Goal: Task Accomplishment & Management: Use online tool/utility

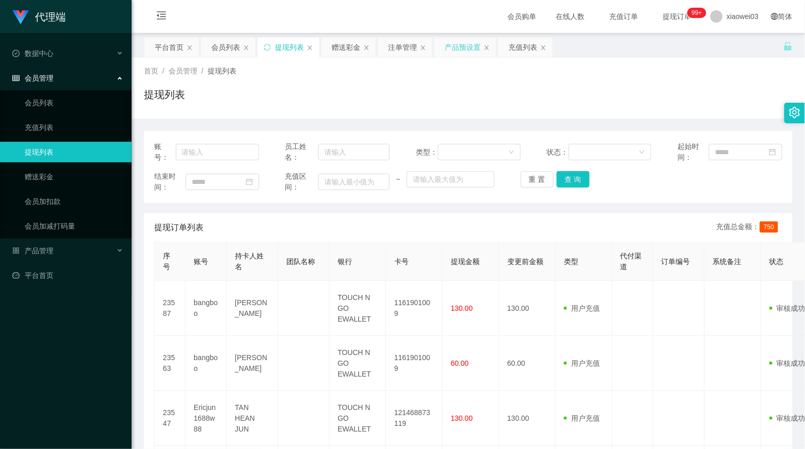
click at [463, 51] on div "产品预设置" at bounding box center [463, 48] width 36 height 20
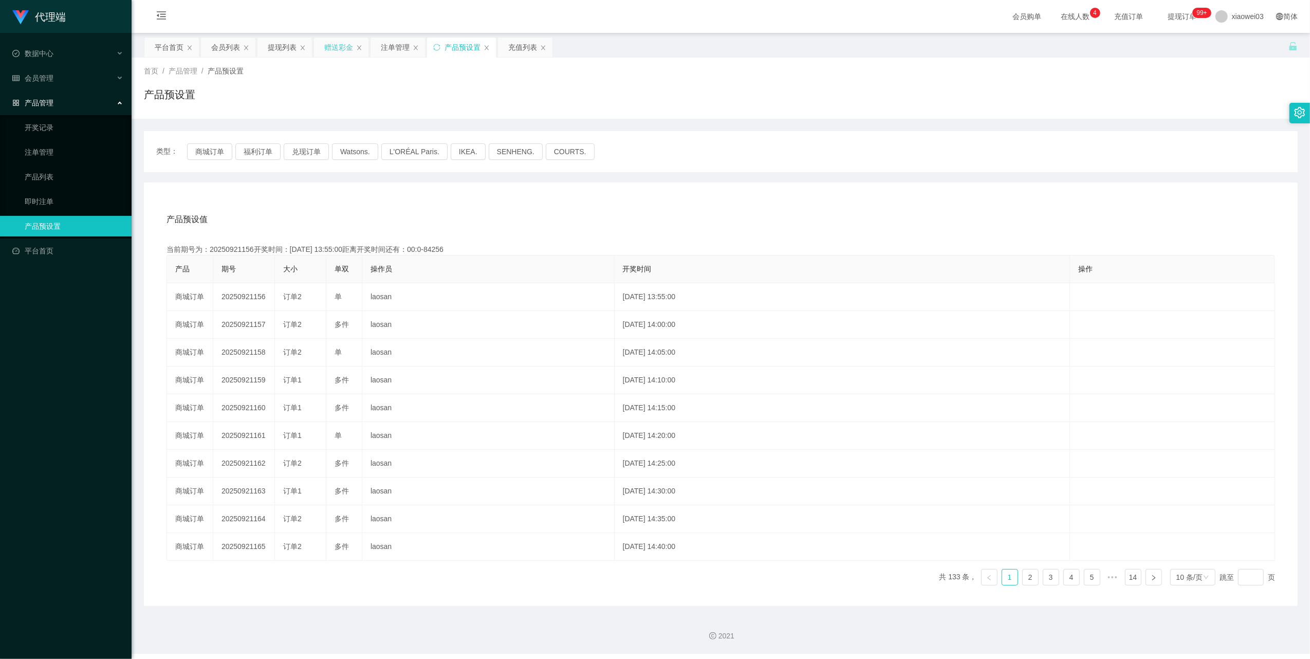
click at [338, 48] on div "赠送彩金" at bounding box center [338, 48] width 29 height 20
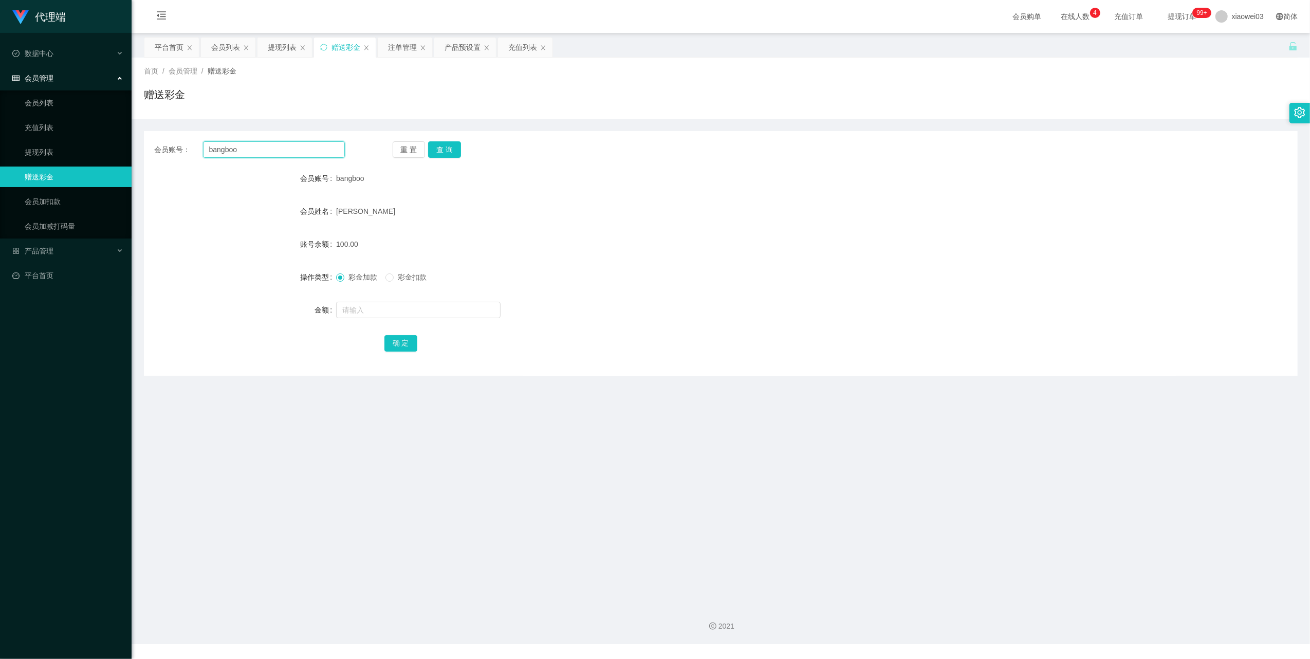
click at [301, 150] on input "bangboo" at bounding box center [274, 149] width 142 height 16
paste input "0168106035"
type input "0168106035"
click at [445, 144] on button "查 询" at bounding box center [444, 149] width 33 height 16
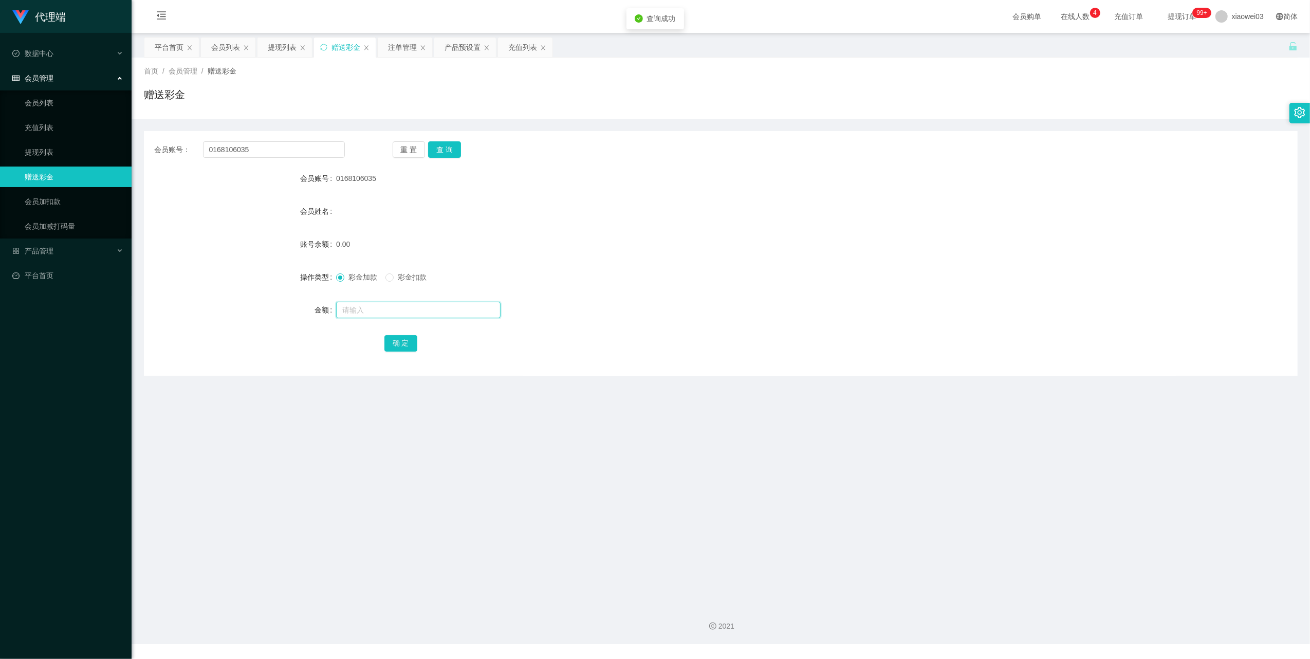
click at [410, 304] on input "text" at bounding box center [418, 310] width 164 height 16
type input "30"
click at [400, 339] on button "确 定" at bounding box center [400, 343] width 33 height 16
click at [401, 46] on div "注单管理" at bounding box center [402, 48] width 29 height 20
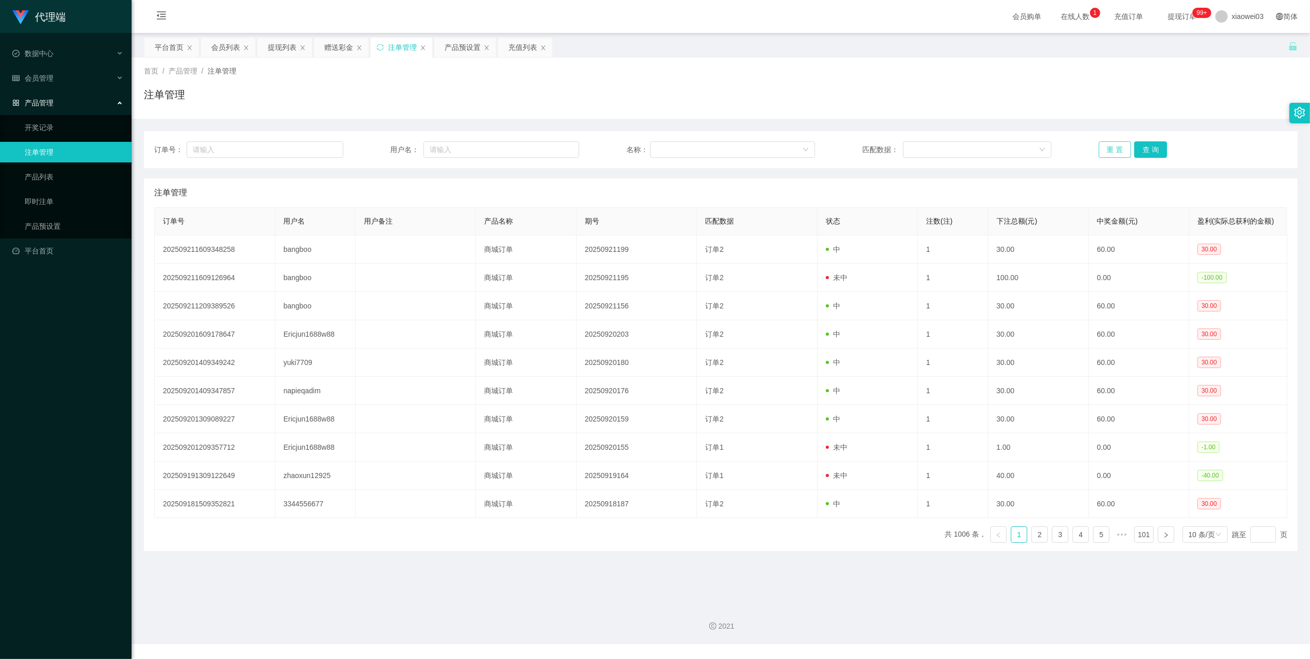
click at [804, 145] on button "重 置" at bounding box center [1115, 149] width 33 height 16
click at [473, 42] on div "产品预设置" at bounding box center [463, 48] width 36 height 20
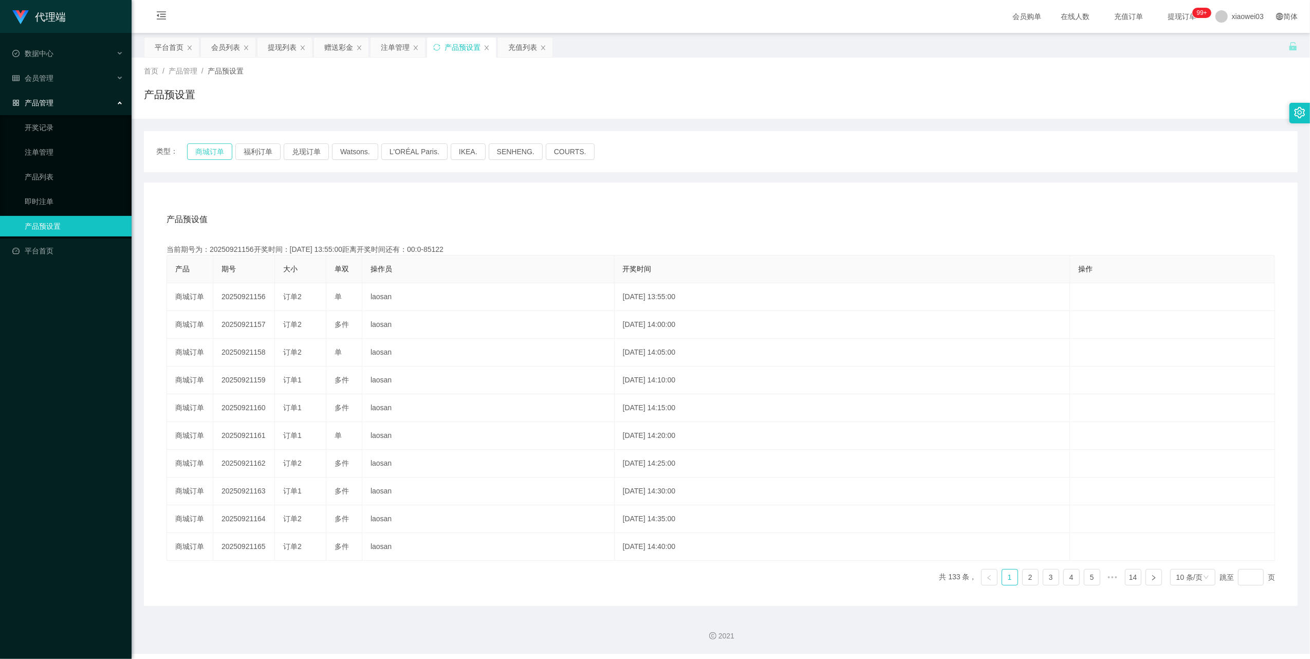
click at [210, 149] on button "商城订单" at bounding box center [209, 151] width 45 height 16
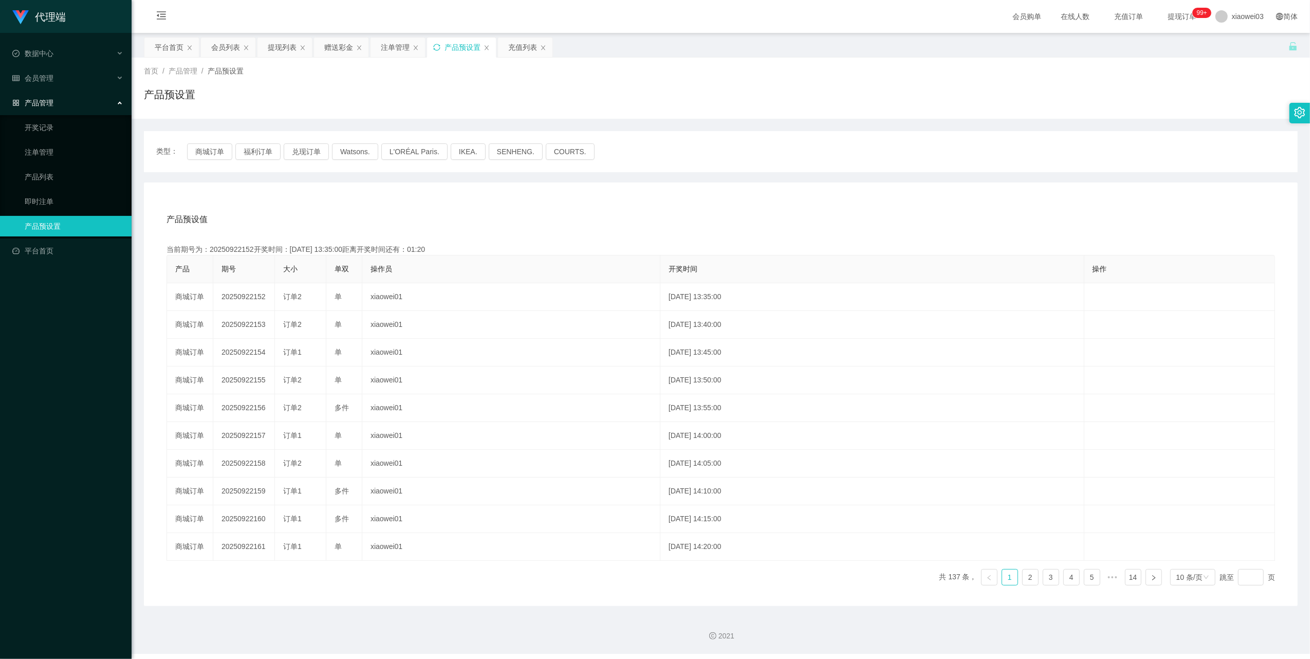
click at [439, 49] on icon "图标: sync" at bounding box center [436, 47] width 7 height 7
click at [208, 147] on button "商城订单" at bounding box center [209, 151] width 45 height 16
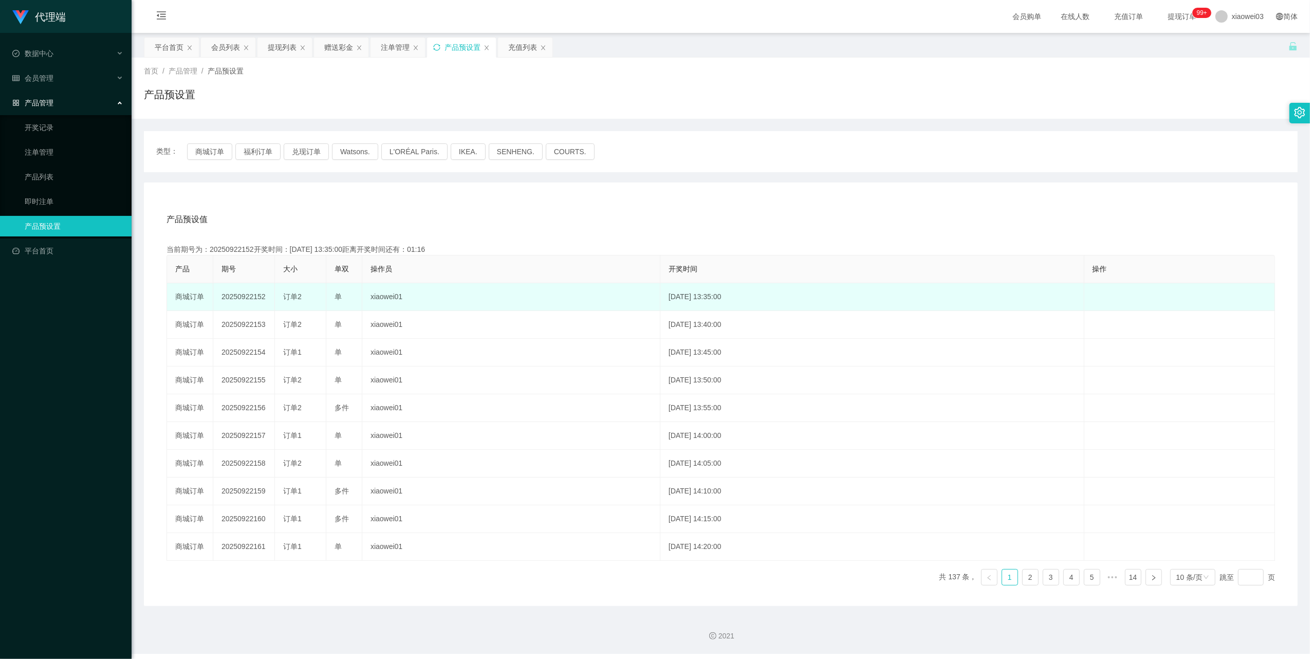
click at [251, 295] on td "20250922152" at bounding box center [244, 297] width 62 height 28
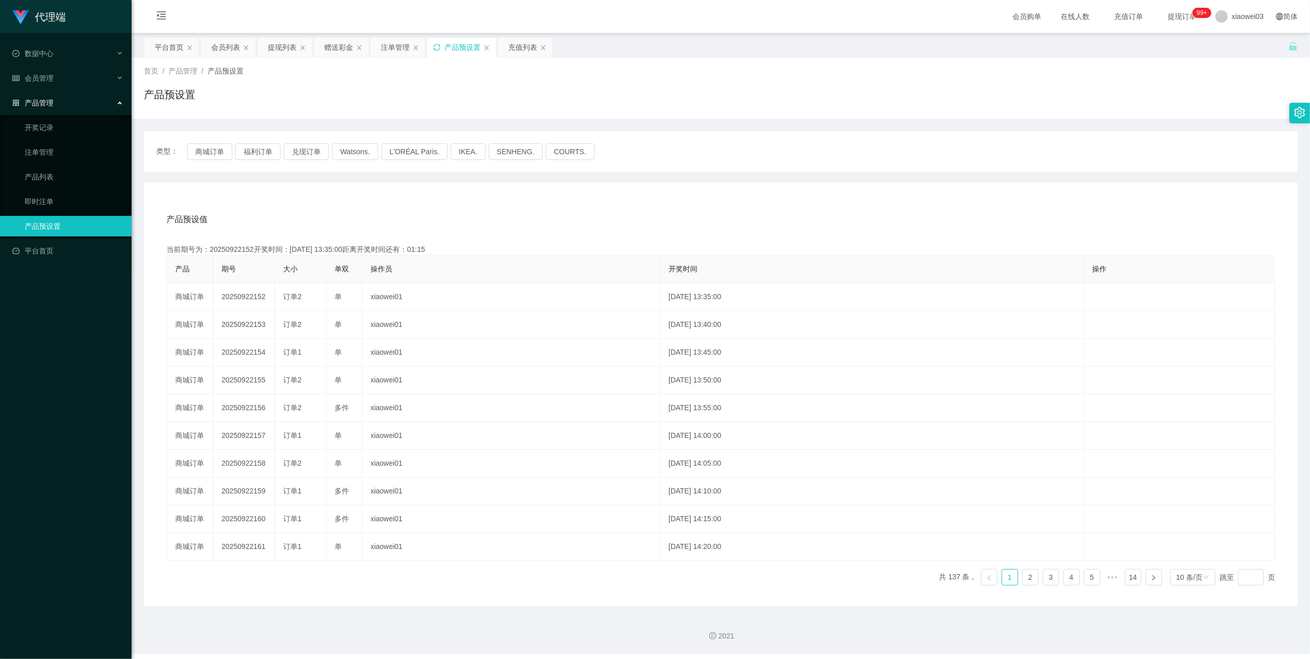
copy td "20250922152"
click at [222, 153] on button "商城订单" at bounding box center [209, 151] width 45 height 16
click at [389, 53] on div "注单管理" at bounding box center [395, 48] width 29 height 20
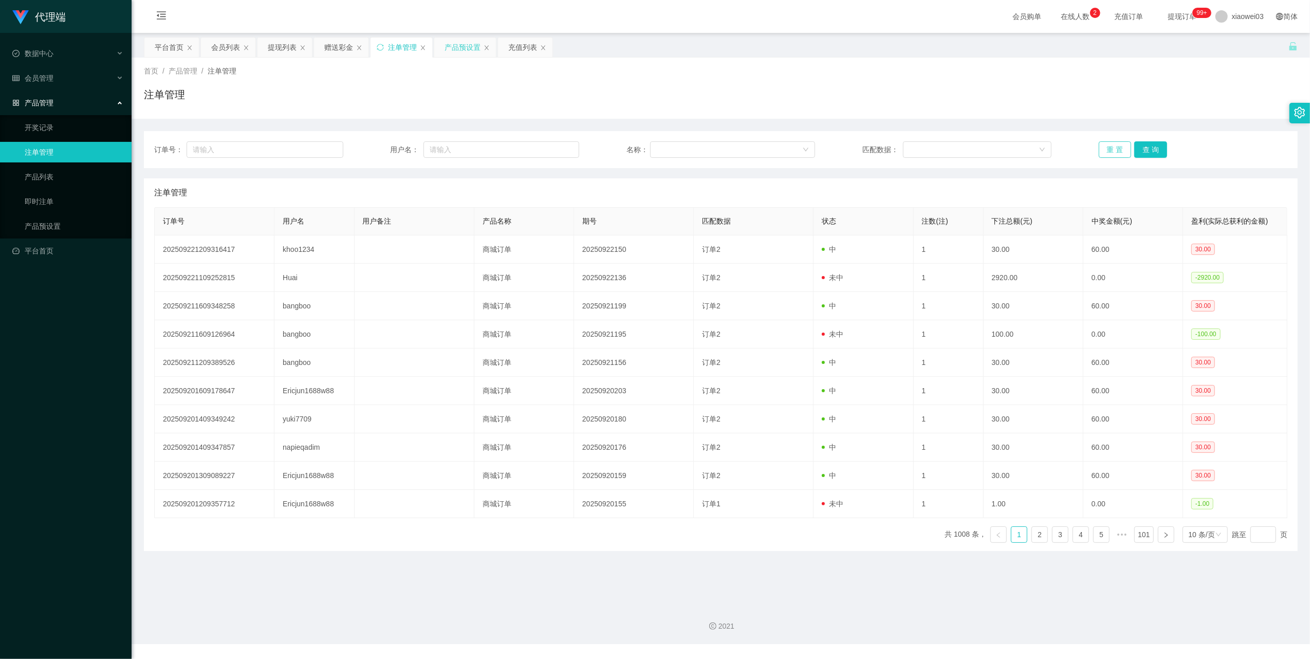
click at [804, 153] on button "重 置" at bounding box center [1115, 149] width 33 height 16
click at [804, 156] on button "重 置" at bounding box center [1115, 149] width 33 height 16
click at [460, 40] on div "产品预设置" at bounding box center [463, 48] width 36 height 20
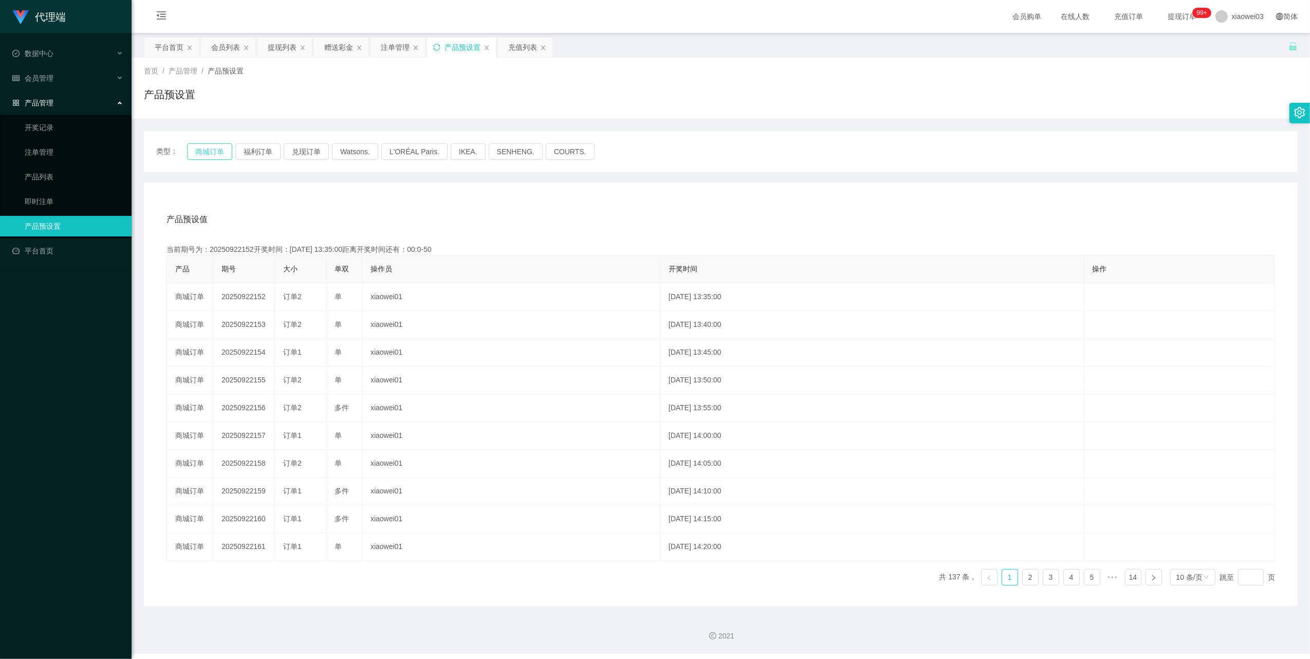
click at [216, 147] on button "商城订单" at bounding box center [209, 151] width 45 height 16
click at [440, 46] on icon "图标: sync" at bounding box center [436, 47] width 7 height 7
click at [207, 156] on button "商城订单" at bounding box center [209, 151] width 45 height 16
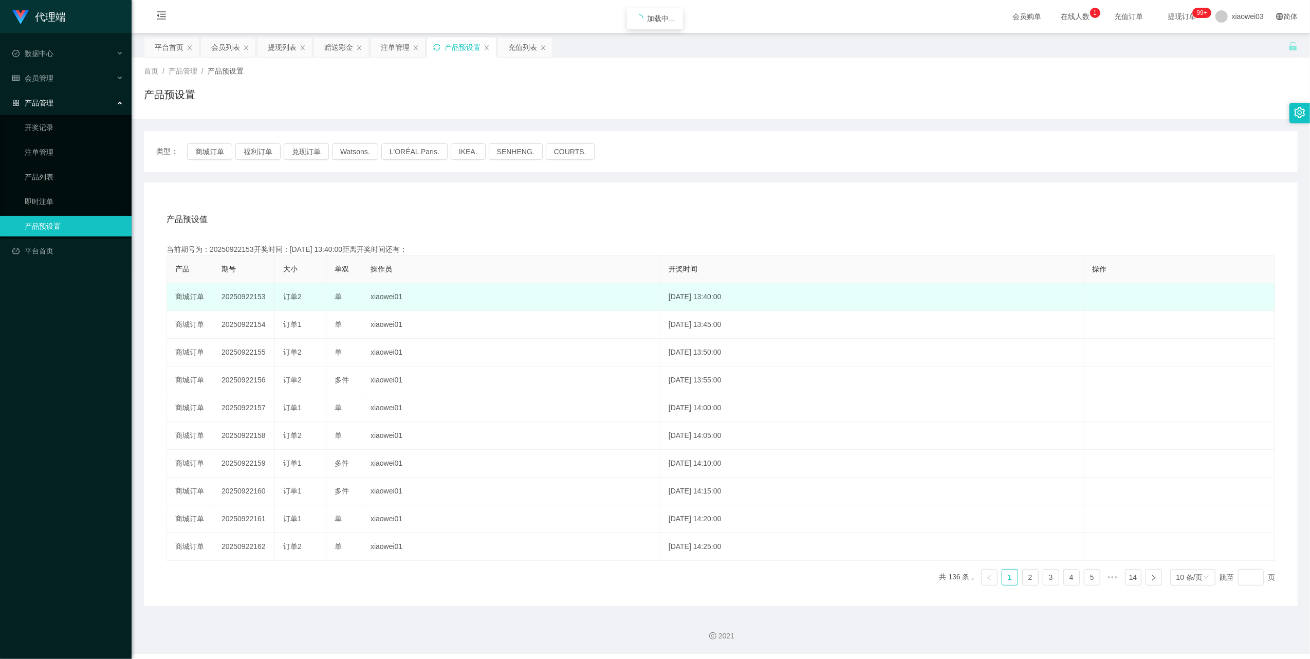
click at [259, 296] on td "20250922153" at bounding box center [244, 297] width 62 height 28
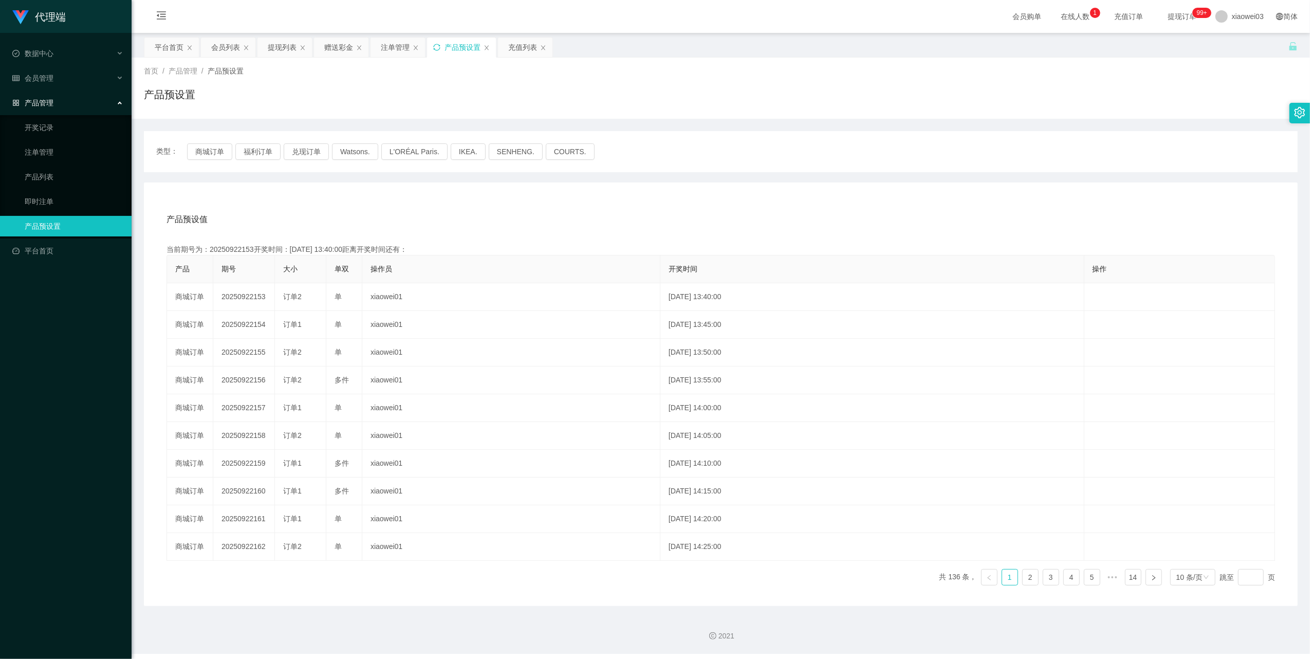
copy td "20250922153"
click at [397, 52] on div "注单管理" at bounding box center [395, 48] width 29 height 20
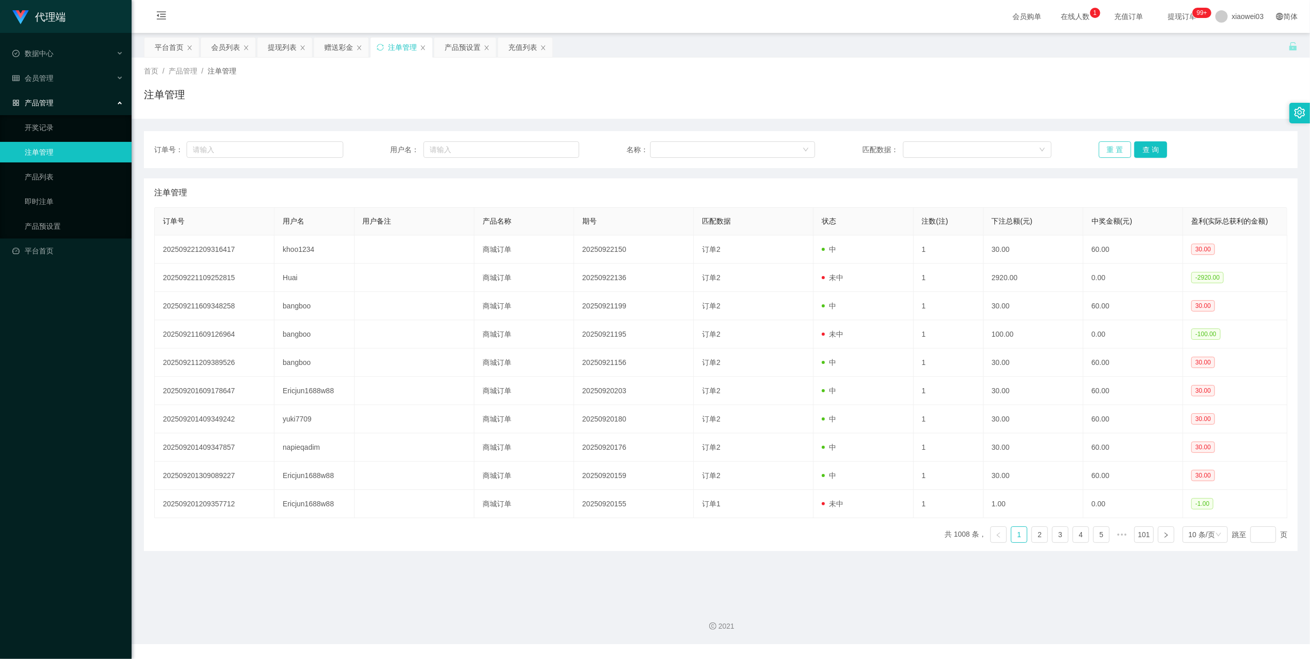
click at [804, 149] on button "重 置" at bounding box center [1115, 149] width 33 height 16
click at [804, 144] on button "重 置" at bounding box center [1115, 149] width 33 height 16
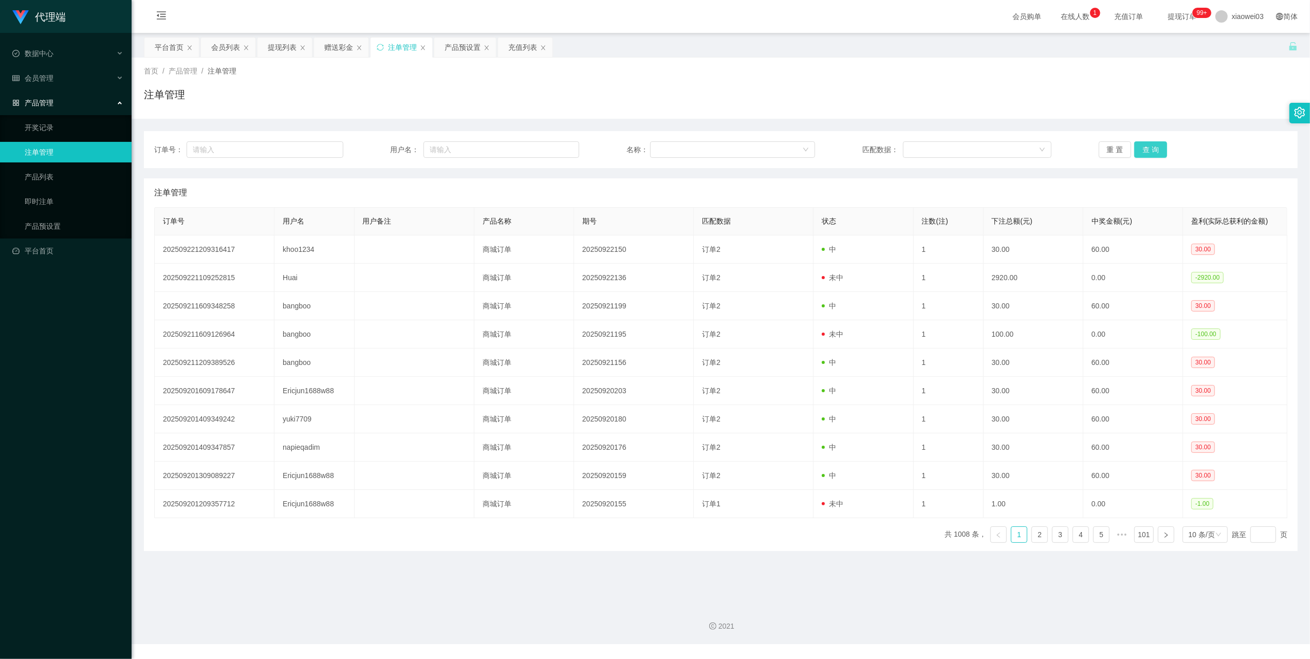
click at [804, 155] on button "查 询" at bounding box center [1150, 149] width 33 height 16
click at [461, 52] on div "产品预设置" at bounding box center [463, 48] width 36 height 20
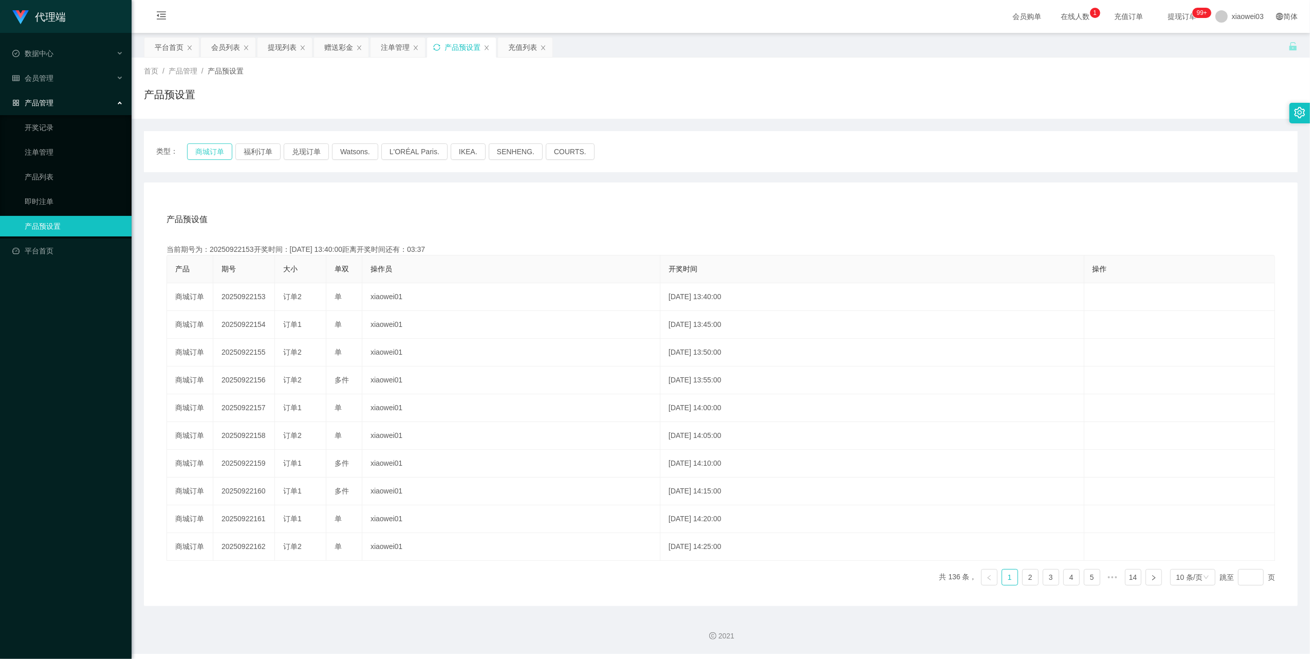
click at [223, 150] on button "商城订单" at bounding box center [209, 151] width 45 height 16
click at [389, 48] on div "注单管理" at bounding box center [395, 48] width 29 height 20
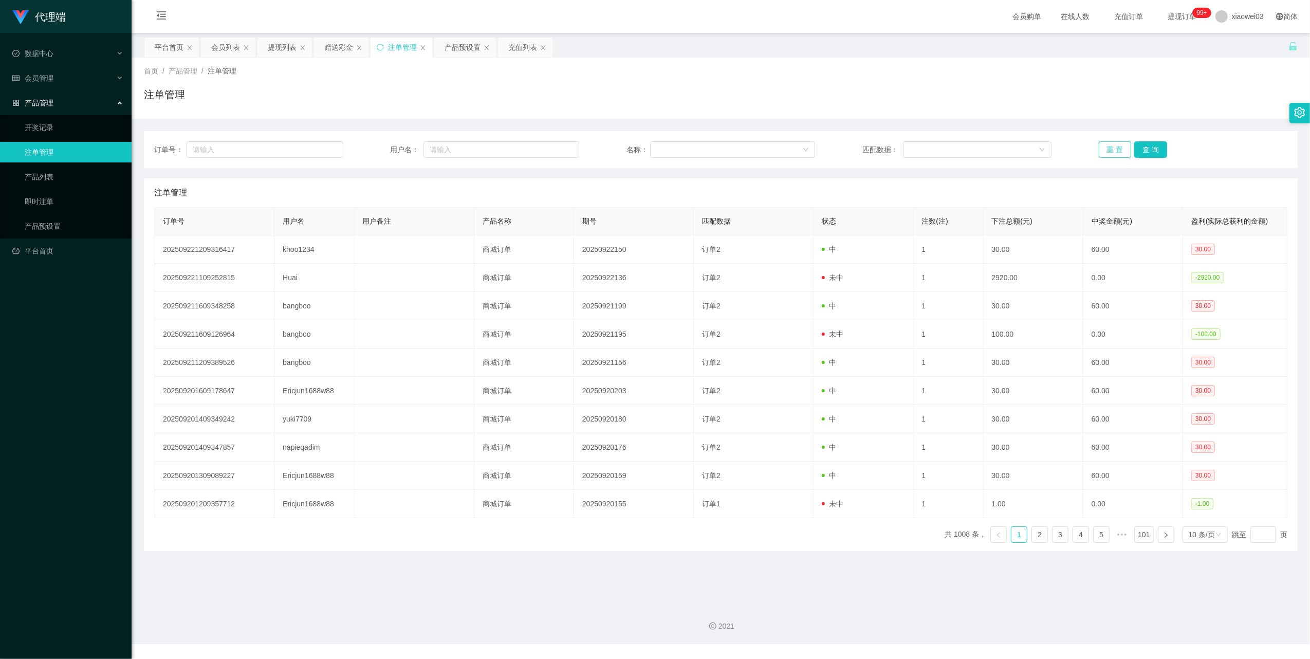
click at [804, 149] on button "重 置" at bounding box center [1115, 149] width 33 height 16
click at [804, 152] on button "重 置" at bounding box center [1115, 149] width 33 height 16
click at [463, 51] on div "产品预设置" at bounding box center [463, 48] width 36 height 20
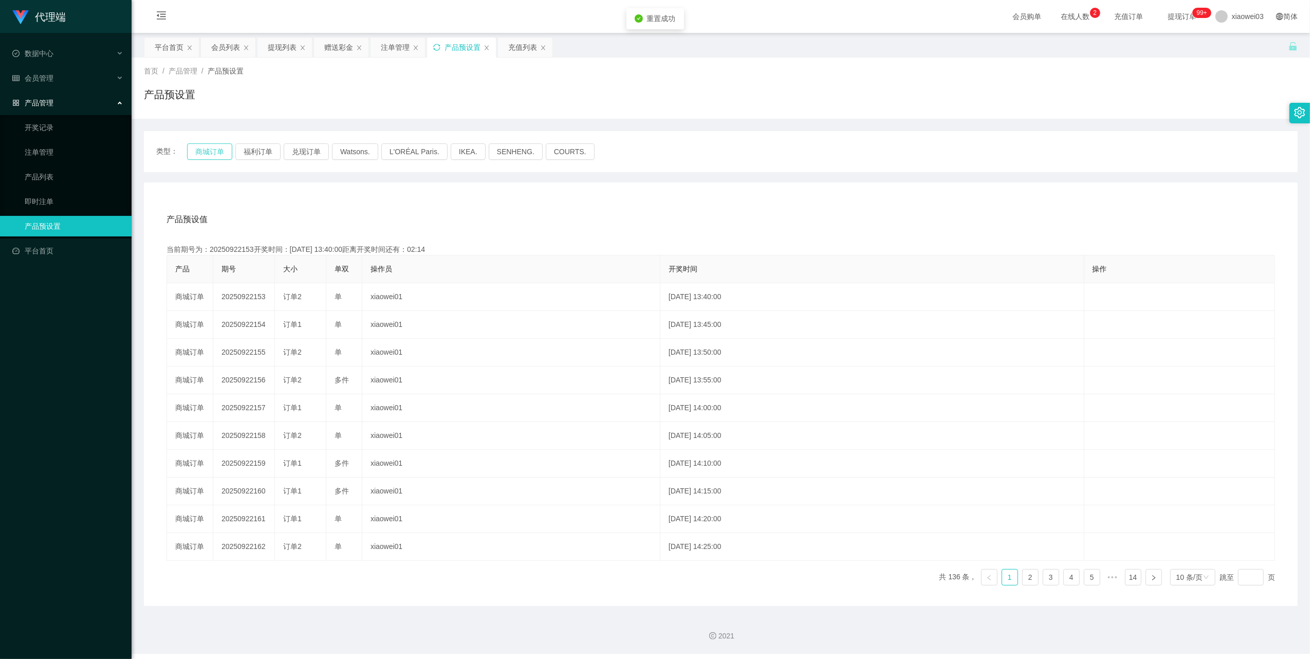
click at [220, 152] on button "商城订单" at bounding box center [209, 151] width 45 height 16
click at [203, 154] on button "商城订单" at bounding box center [209, 151] width 45 height 16
click at [219, 153] on button "商城订单" at bounding box center [209, 151] width 45 height 16
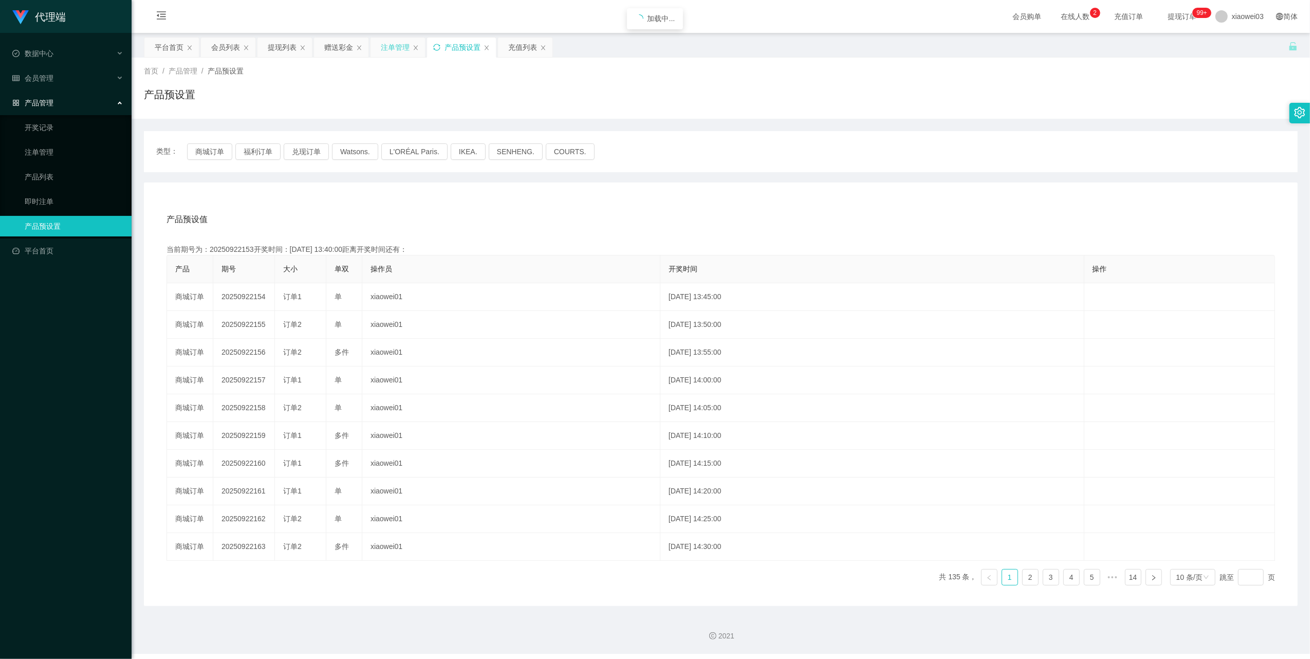
click at [395, 47] on div "注单管理" at bounding box center [395, 48] width 29 height 20
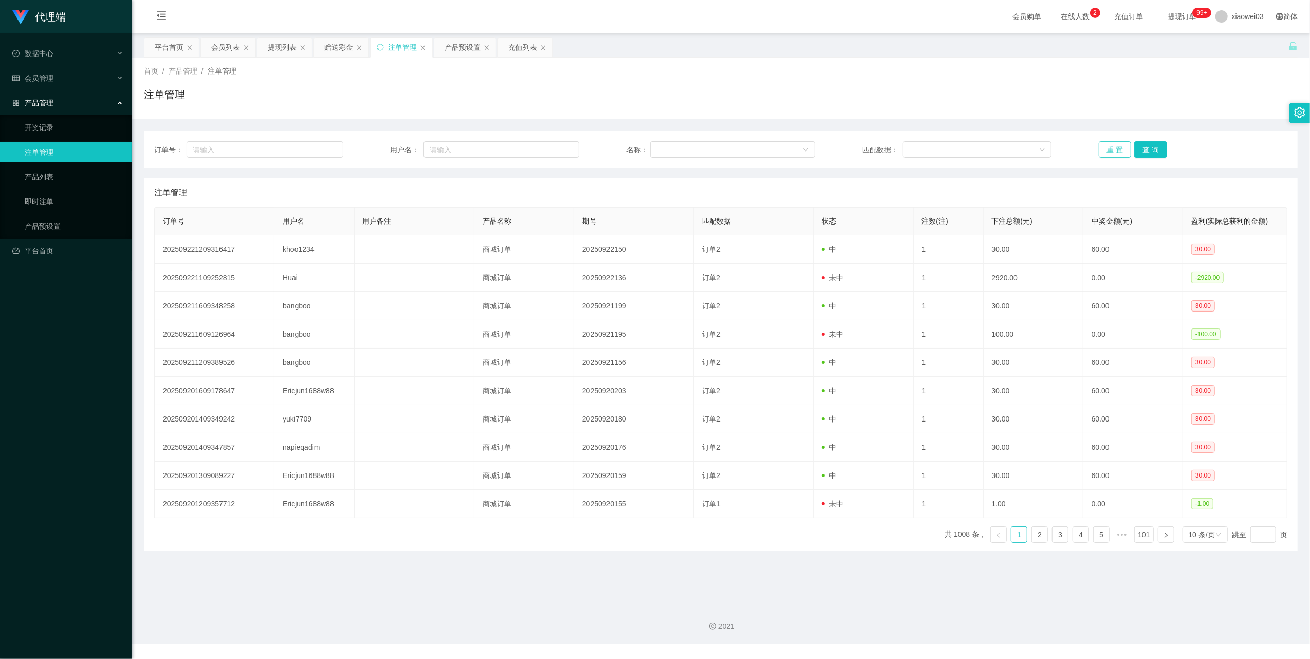
click at [804, 146] on button "重 置" at bounding box center [1115, 149] width 33 height 16
drag, startPoint x: 280, startPoint y: 50, endPoint x: 381, endPoint y: 80, distance: 105.7
click at [280, 50] on div "提现列表" at bounding box center [282, 48] width 29 height 20
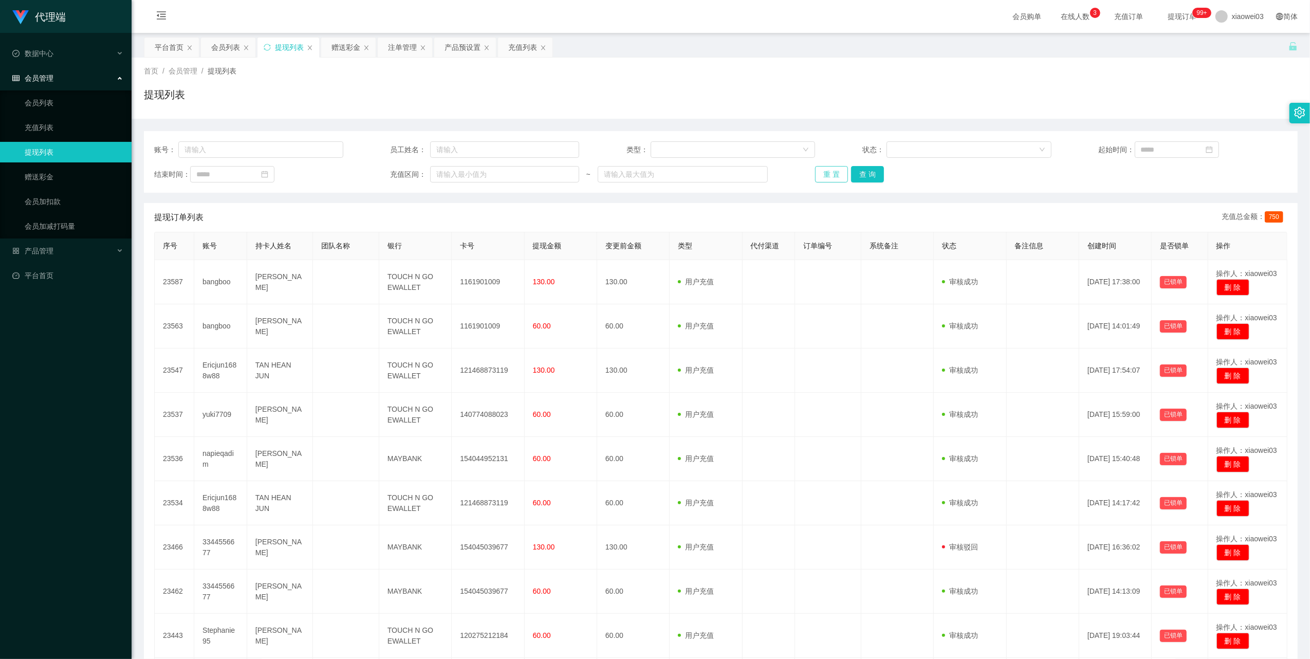
click at [804, 177] on button "重 置" at bounding box center [831, 174] width 33 height 16
click at [804, 176] on button "重 置" at bounding box center [831, 174] width 33 height 16
click at [342, 41] on div "赠送彩金" at bounding box center [346, 48] width 29 height 20
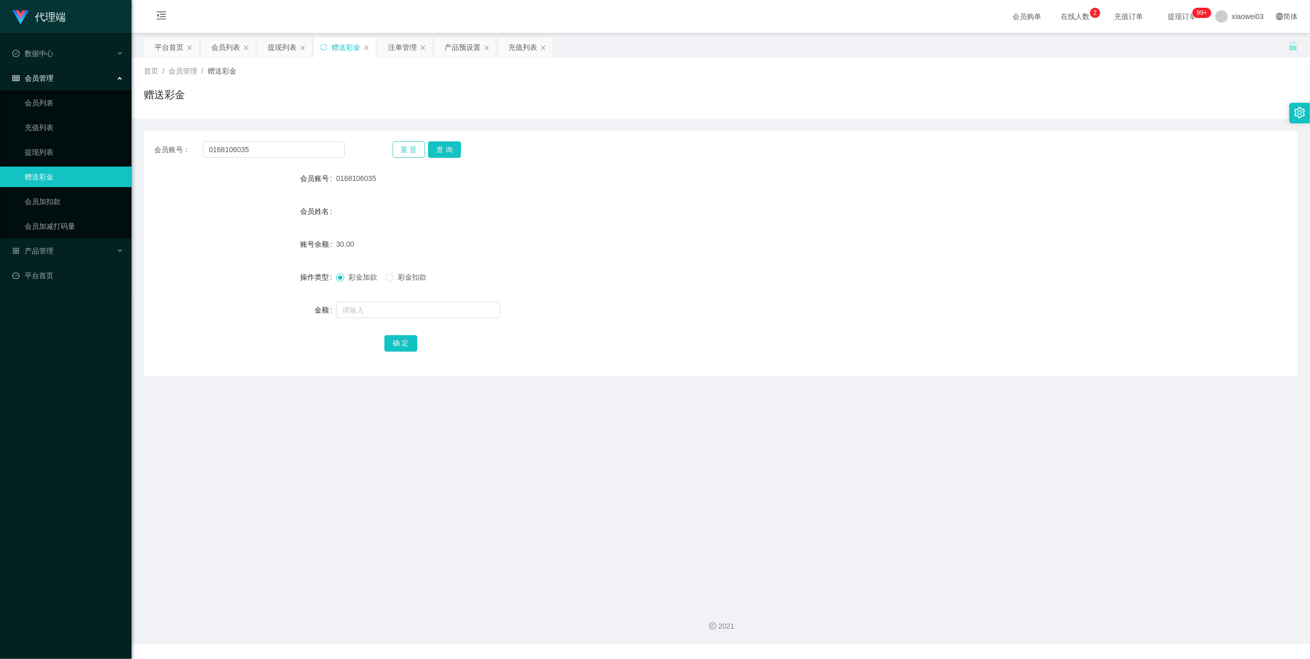
click at [417, 150] on button "重 置" at bounding box center [409, 149] width 33 height 16
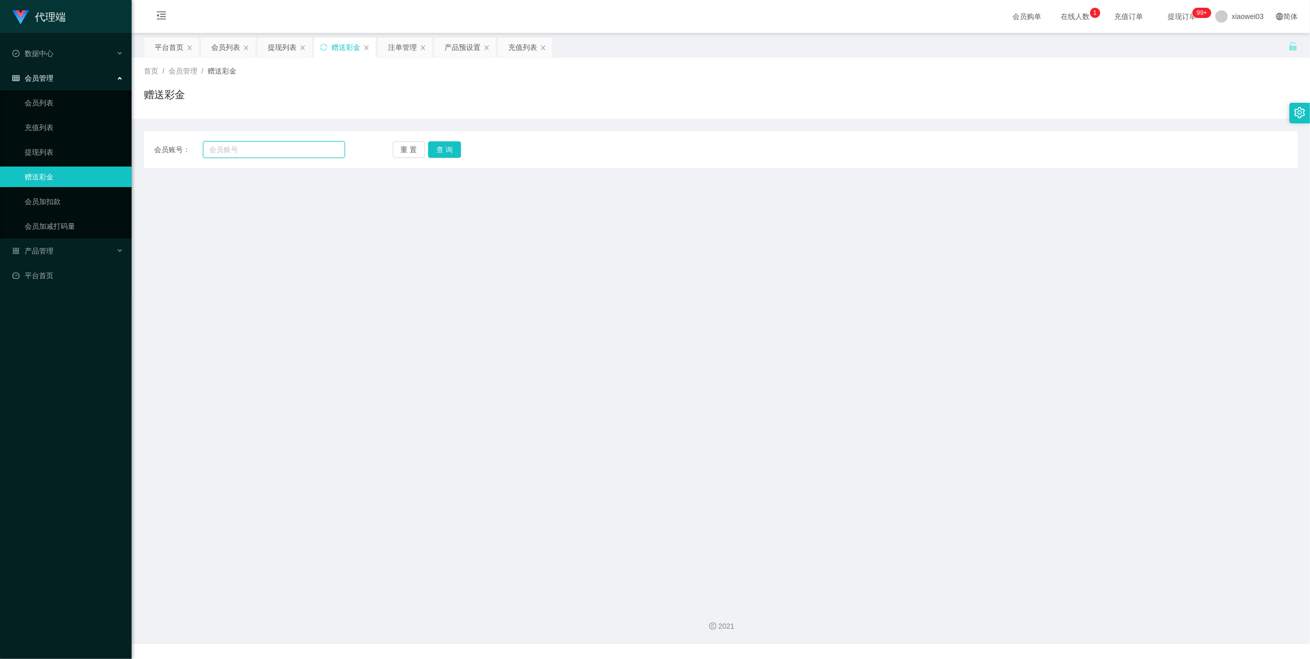
click at [276, 149] on input "text" at bounding box center [274, 149] width 142 height 16
paste input "kinky"
type input "kinky"
click at [445, 146] on button "查 询" at bounding box center [444, 149] width 33 height 16
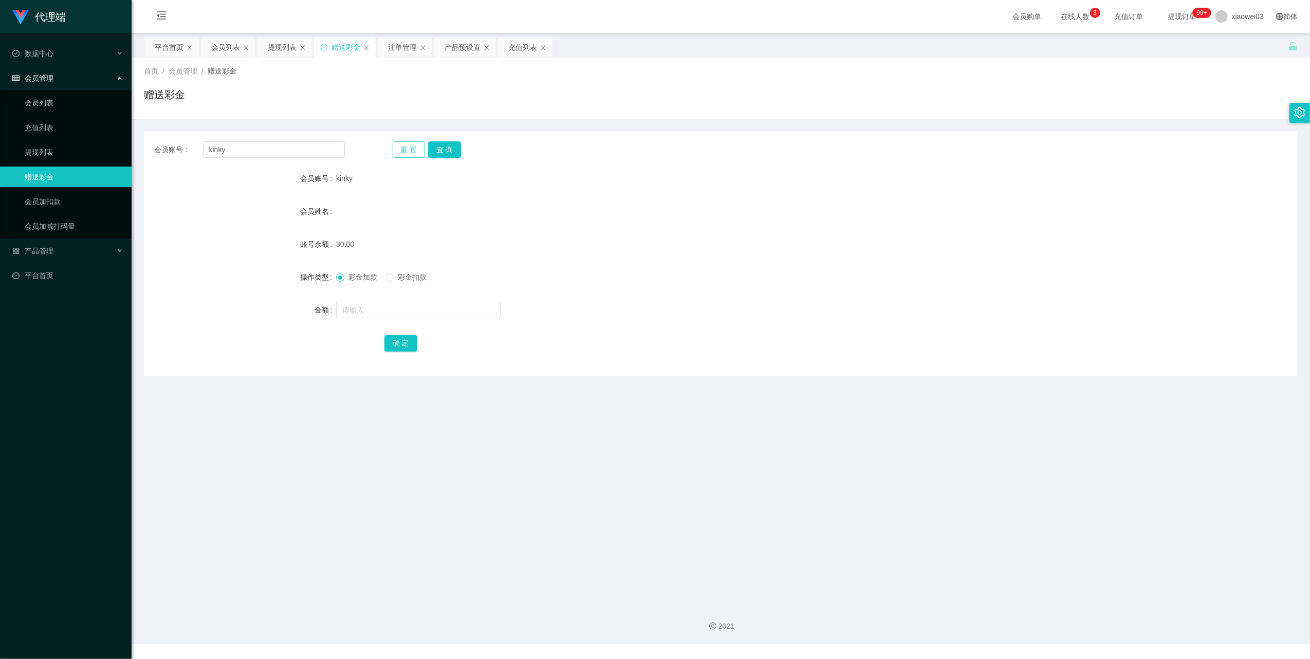
click at [402, 148] on button "重 置" at bounding box center [409, 149] width 33 height 16
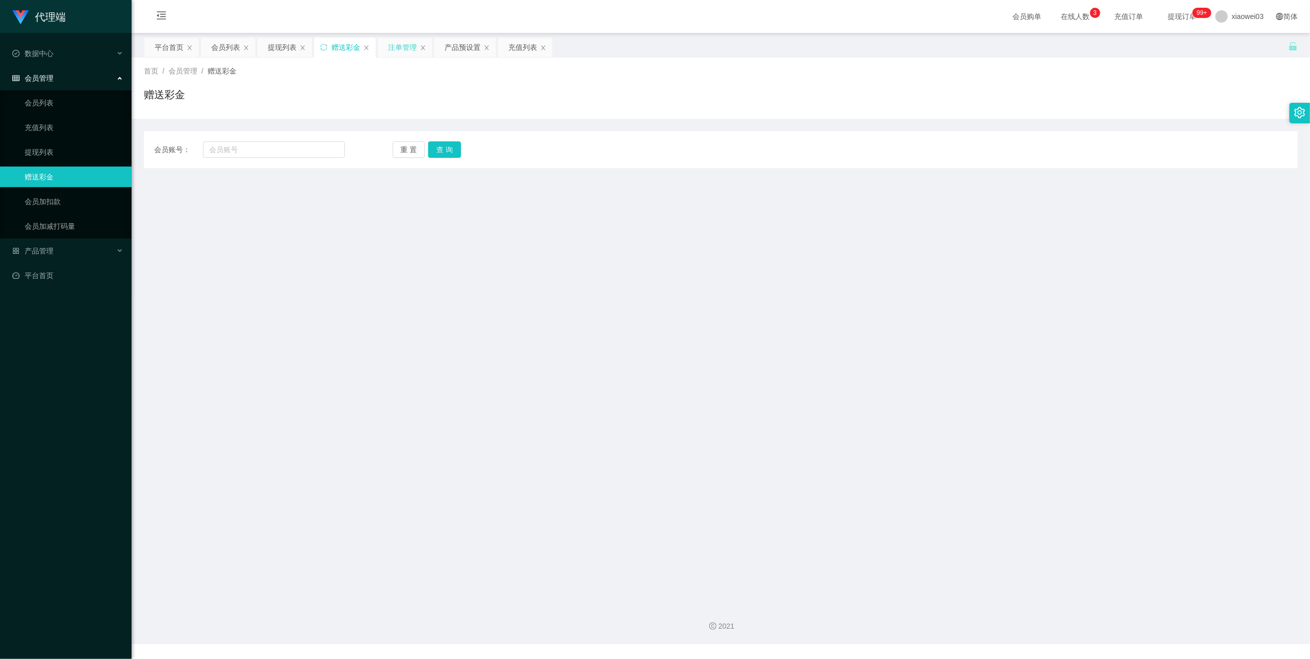
click at [407, 43] on div "注单管理" at bounding box center [402, 48] width 29 height 20
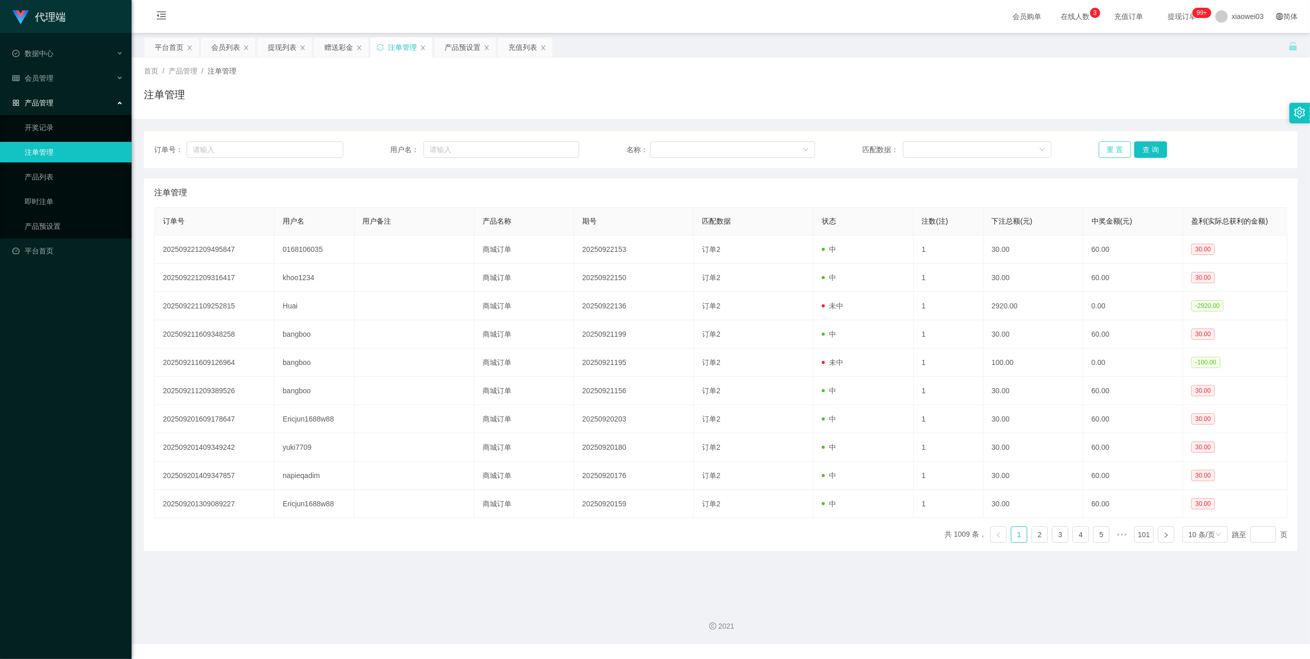
click at [804, 151] on button "重 置" at bounding box center [1115, 149] width 33 height 16
click at [452, 48] on div "产品预设置" at bounding box center [463, 48] width 36 height 20
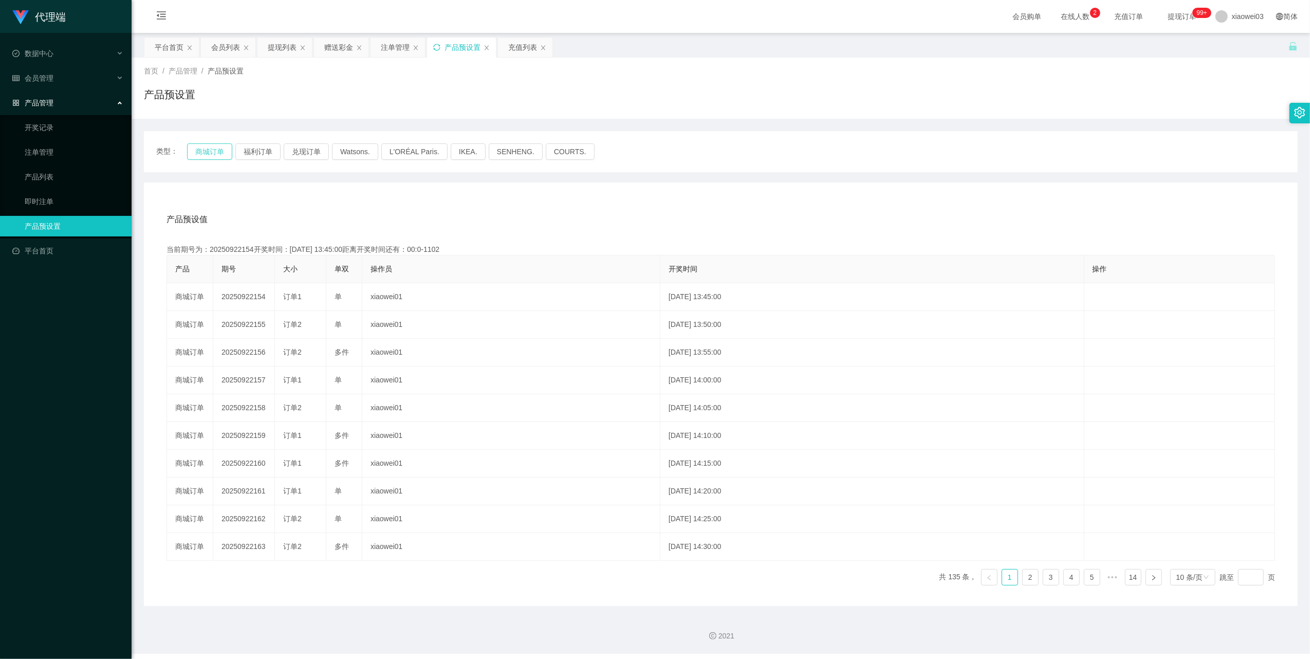
click at [206, 156] on button "商城订单" at bounding box center [209, 151] width 45 height 16
click at [436, 48] on icon "图标: sync" at bounding box center [436, 47] width 7 height 7
click at [204, 159] on button "商城订单" at bounding box center [209, 151] width 45 height 16
click at [387, 45] on div "注单管理" at bounding box center [395, 48] width 29 height 20
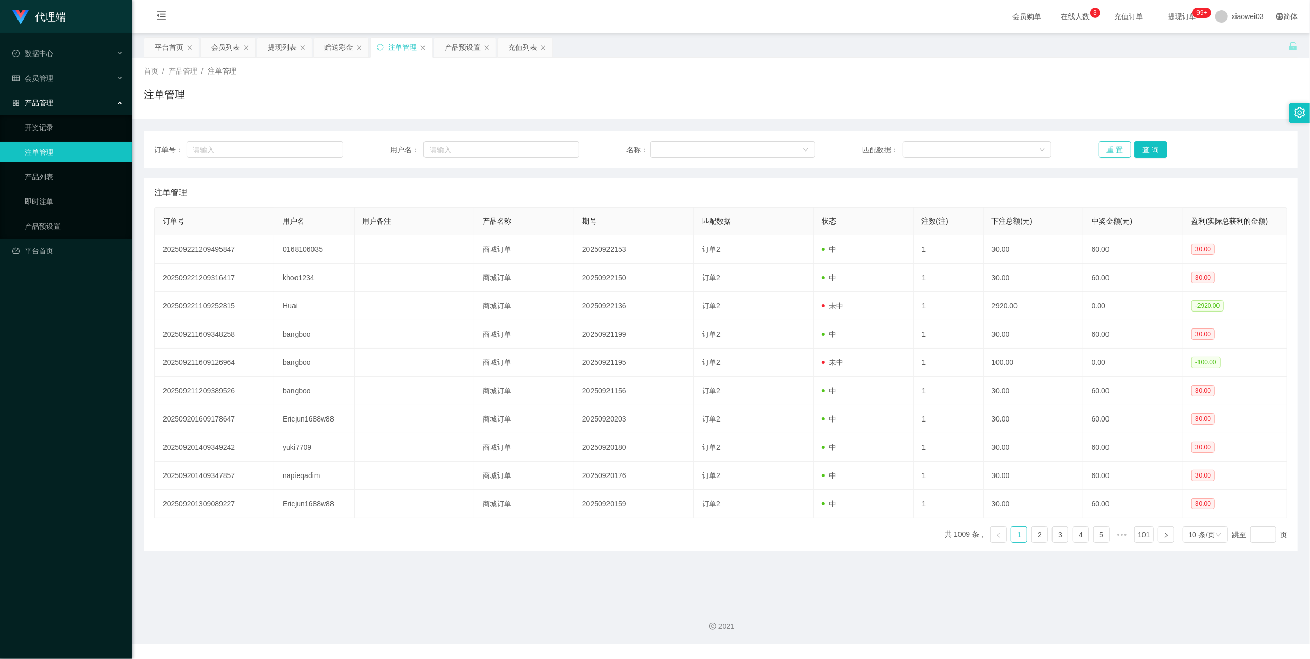
click at [804, 141] on button "重 置" at bounding box center [1115, 149] width 33 height 16
click at [804, 147] on button "重 置" at bounding box center [1115, 149] width 33 height 16
click at [804, 146] on button "重 置" at bounding box center [1115, 149] width 33 height 16
click at [456, 44] on div "产品预设置" at bounding box center [463, 48] width 36 height 20
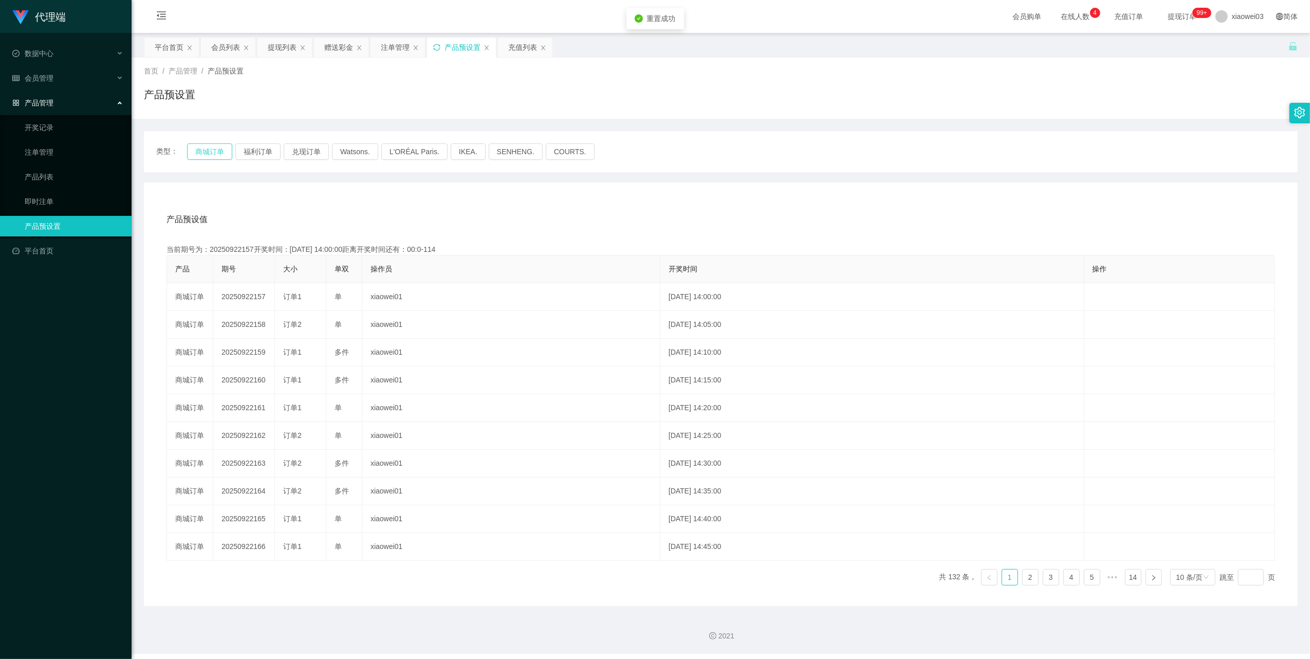
click at [212, 153] on button "商城订单" at bounding box center [209, 151] width 45 height 16
click at [441, 47] on icon "图标: sync" at bounding box center [436, 47] width 7 height 7
click at [203, 146] on button "商城订单" at bounding box center [209, 151] width 45 height 16
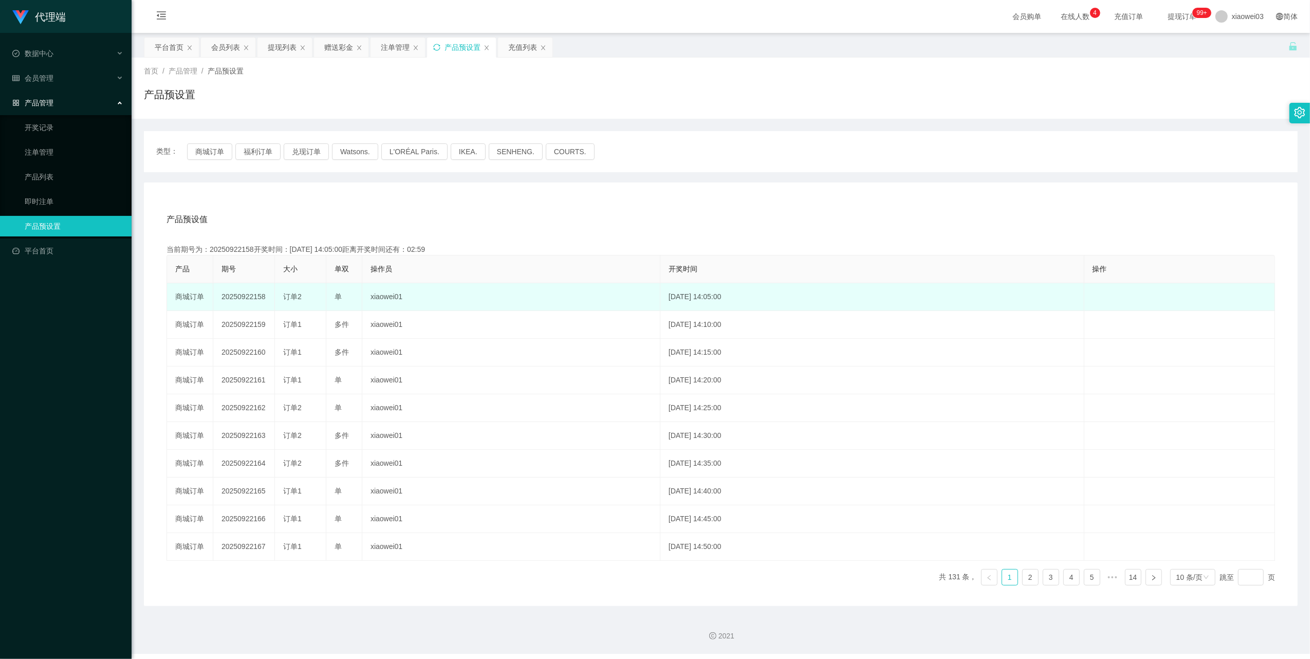
click at [252, 296] on td "20250922158" at bounding box center [244, 297] width 62 height 28
copy td "20250922158"
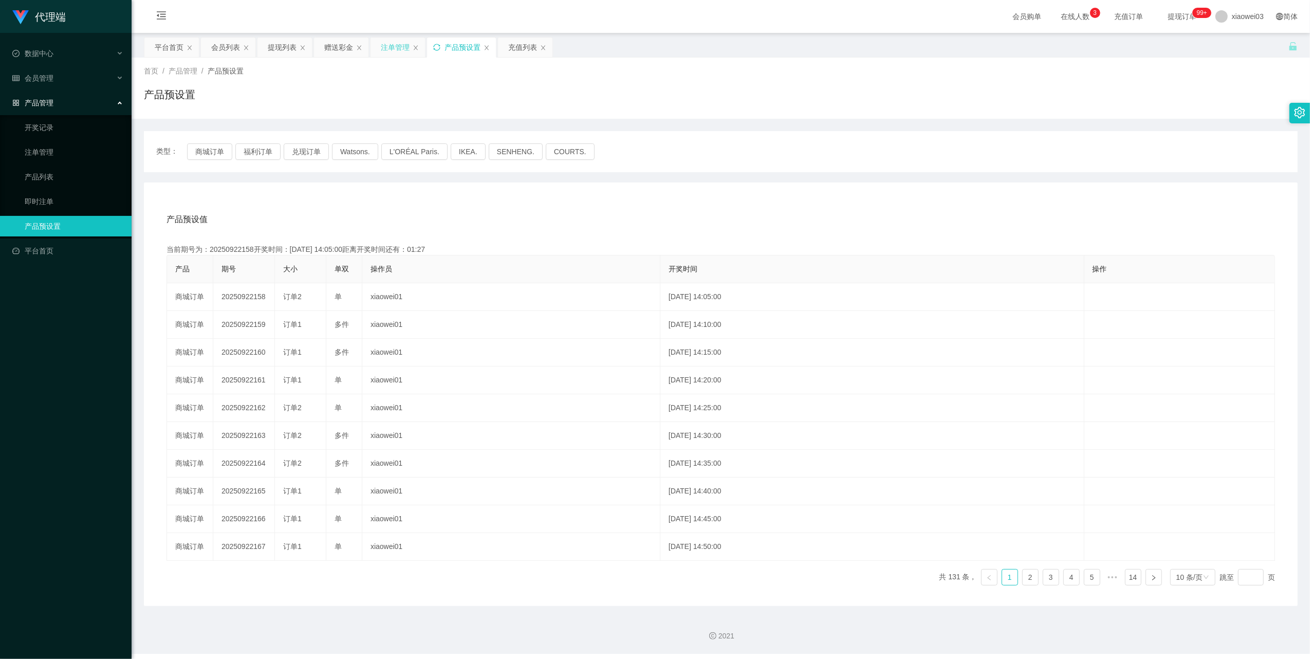
click at [408, 49] on div "注单管理" at bounding box center [395, 48] width 29 height 20
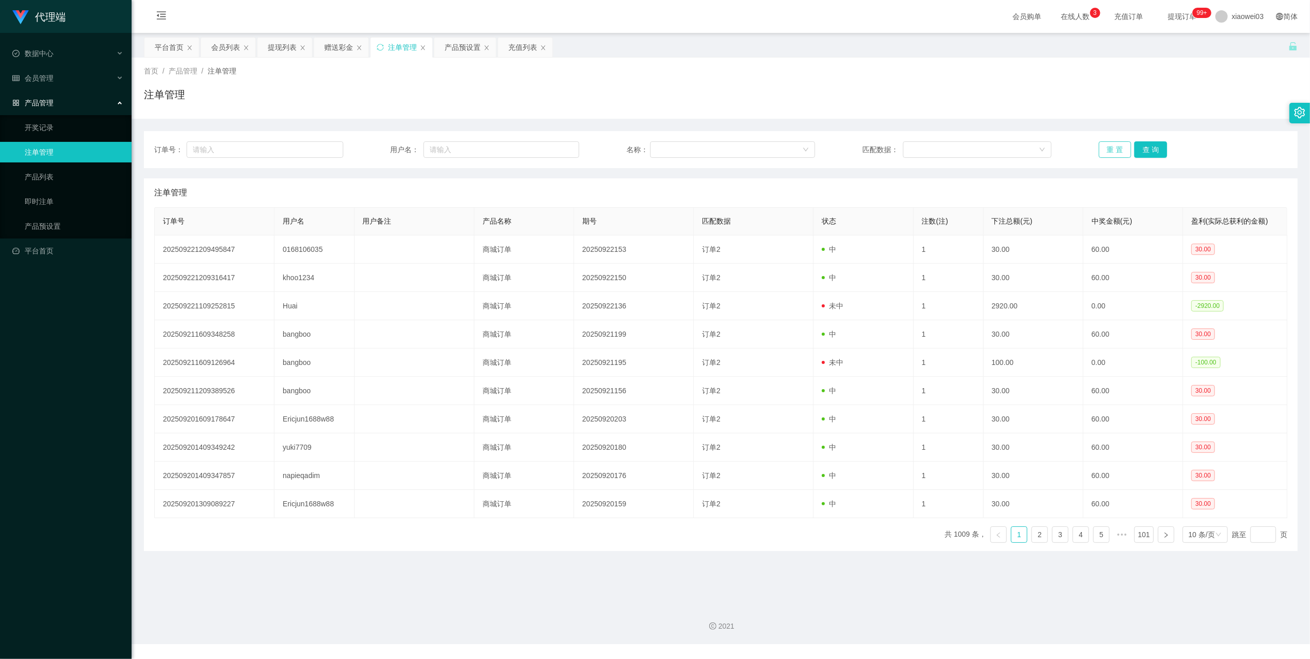
click at [804, 147] on button "重 置" at bounding box center [1115, 149] width 33 height 16
click at [804, 151] on button "重 置" at bounding box center [1115, 149] width 33 height 16
click at [804, 153] on button "查 询" at bounding box center [1150, 149] width 33 height 16
click at [804, 142] on button "重 置" at bounding box center [1115, 149] width 33 height 16
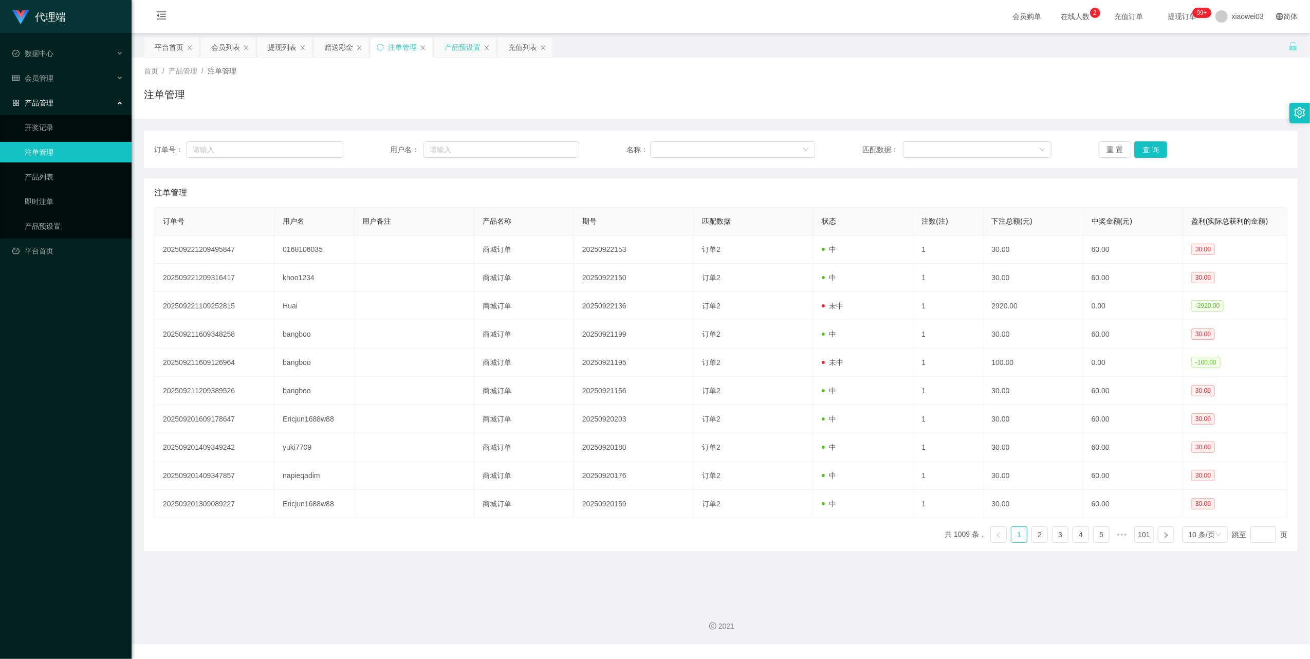
click at [453, 37] on div "产品预设置" at bounding box center [465, 47] width 63 height 21
click at [465, 50] on div "产品预设置" at bounding box center [463, 48] width 36 height 20
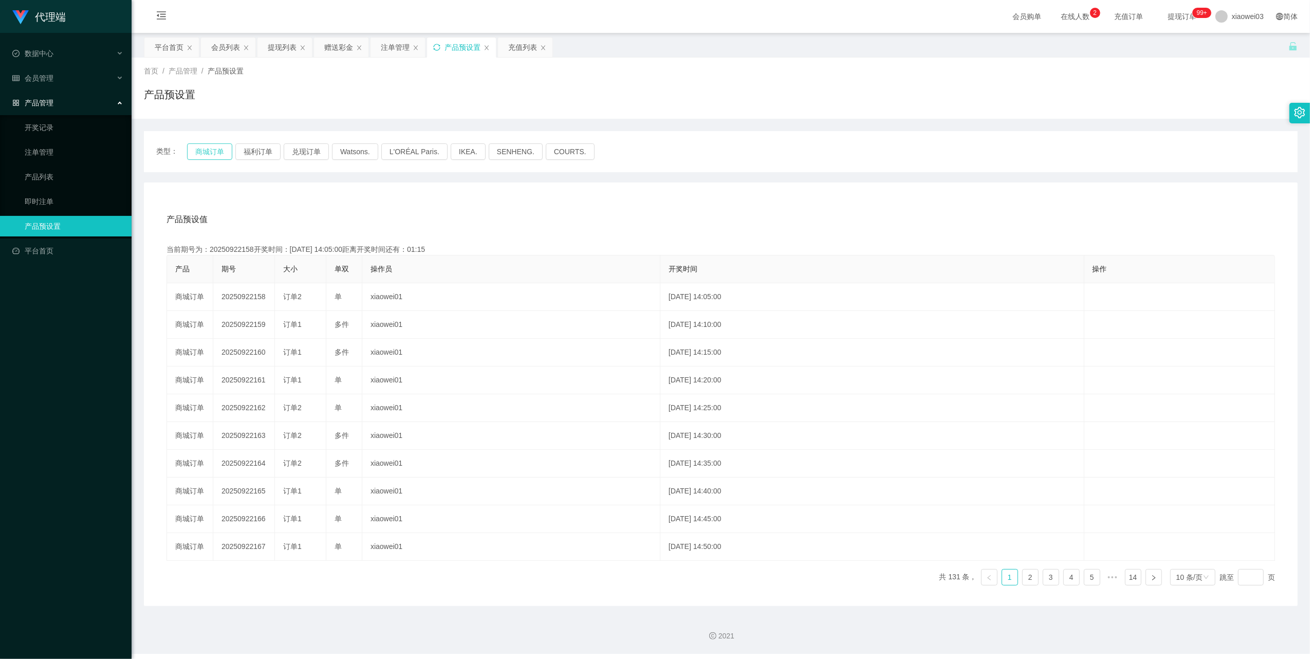
click at [207, 151] on button "商城订单" at bounding box center [209, 151] width 45 height 16
click at [443, 48] on div "产品预设置" at bounding box center [461, 48] width 69 height 20
click at [438, 48] on icon "图标: sync" at bounding box center [436, 47] width 7 height 7
click at [391, 49] on div "注单管理" at bounding box center [395, 48] width 29 height 20
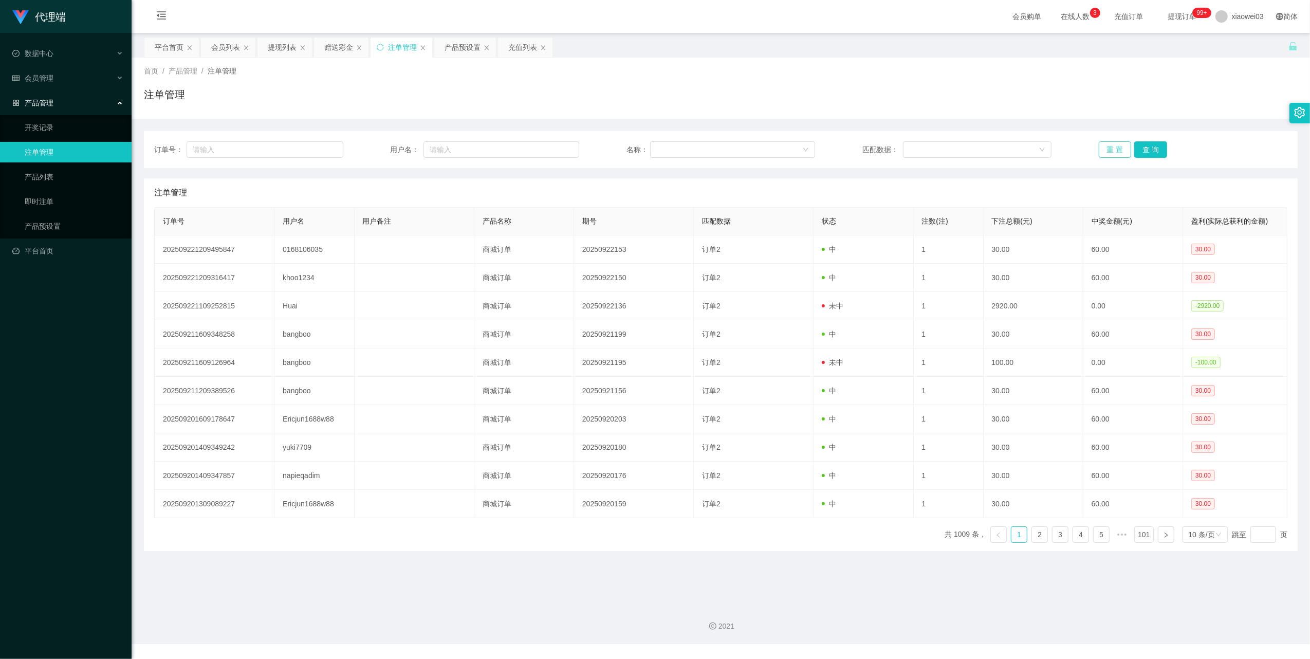
click at [804, 153] on button "重 置" at bounding box center [1115, 149] width 33 height 16
click at [469, 43] on div "产品预设置" at bounding box center [463, 48] width 36 height 20
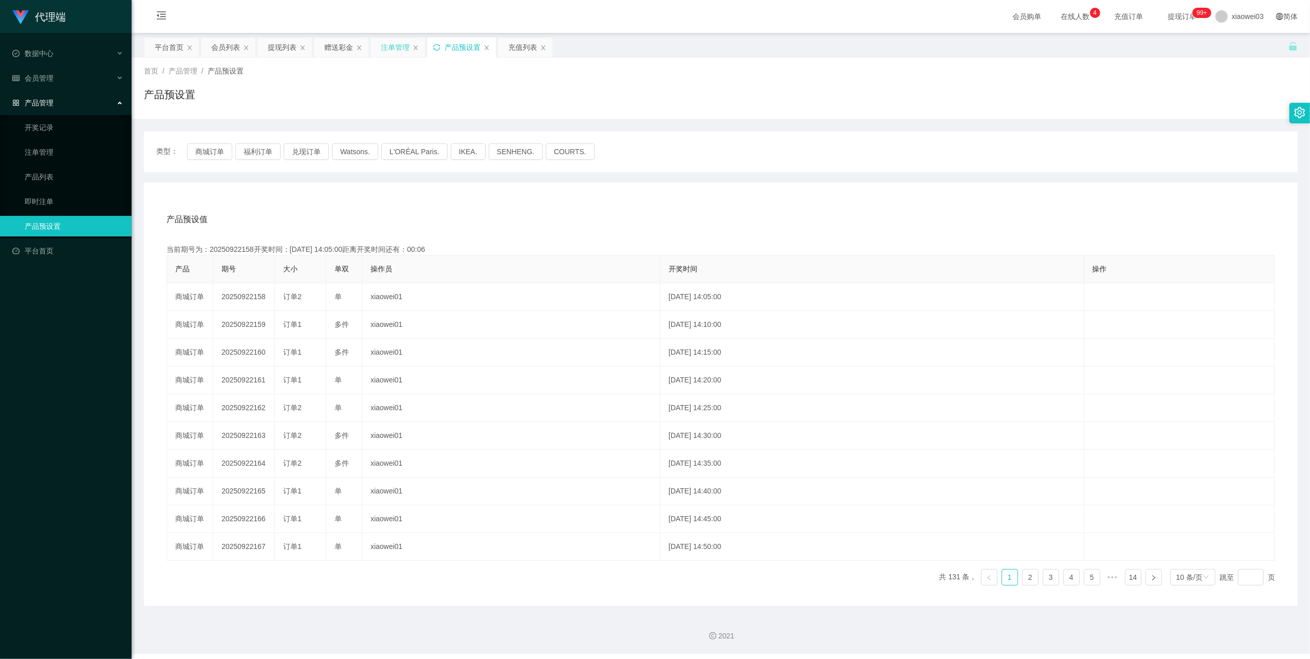
click at [376, 48] on div "注单管理" at bounding box center [398, 48] width 54 height 20
click at [393, 46] on div "注单管理" at bounding box center [395, 48] width 29 height 20
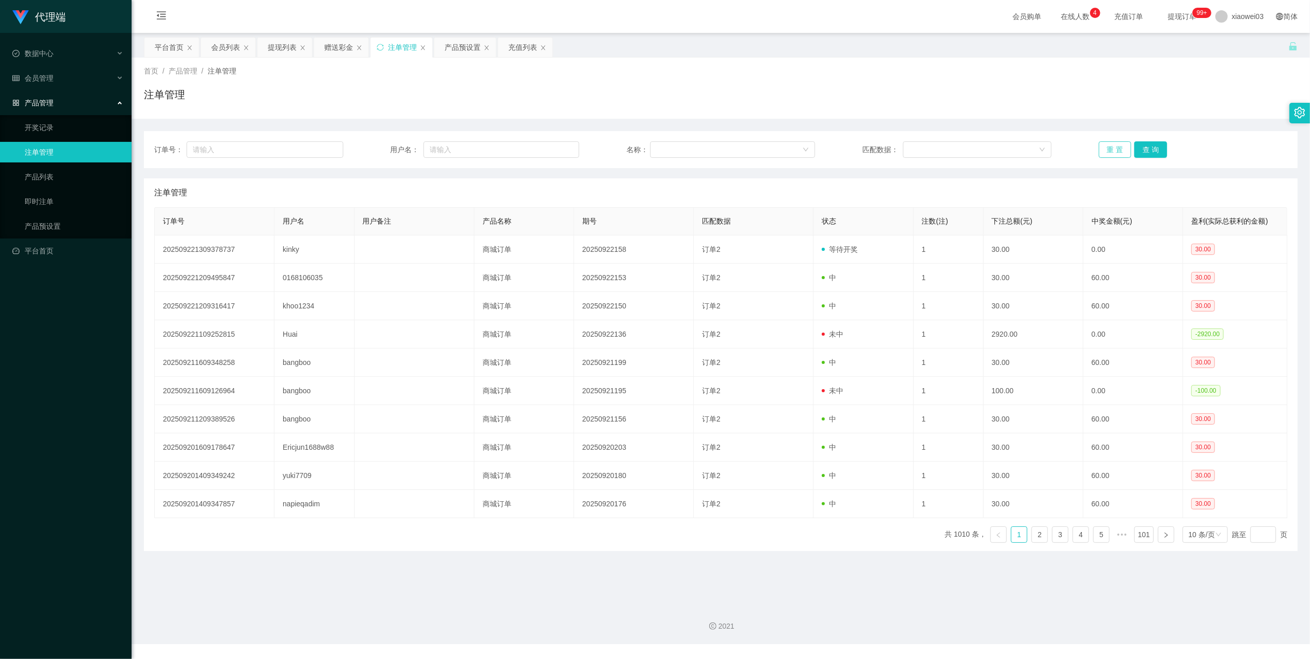
click at [804, 147] on button "重 置" at bounding box center [1115, 149] width 33 height 16
click at [804, 153] on button "重 置" at bounding box center [1115, 149] width 33 height 16
click at [804, 150] on button "重 置" at bounding box center [1115, 149] width 33 height 16
click at [329, 45] on div "赠送彩金" at bounding box center [338, 48] width 29 height 20
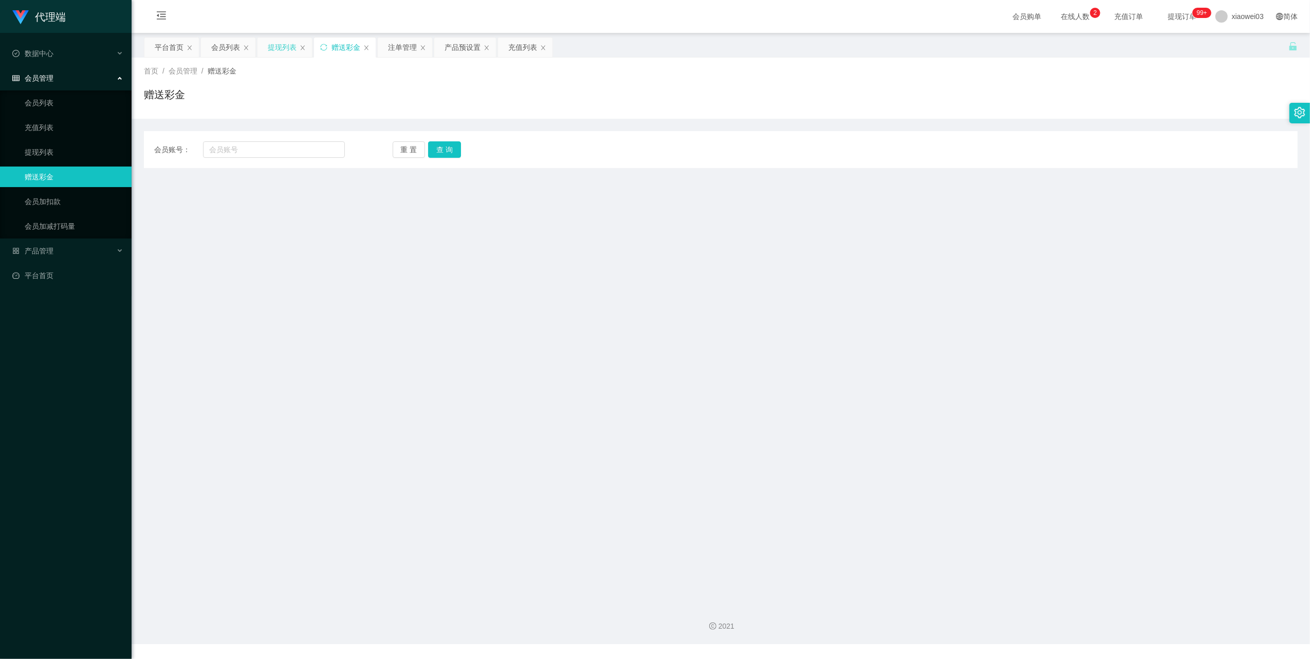
click at [281, 49] on div "提现列表" at bounding box center [282, 48] width 29 height 20
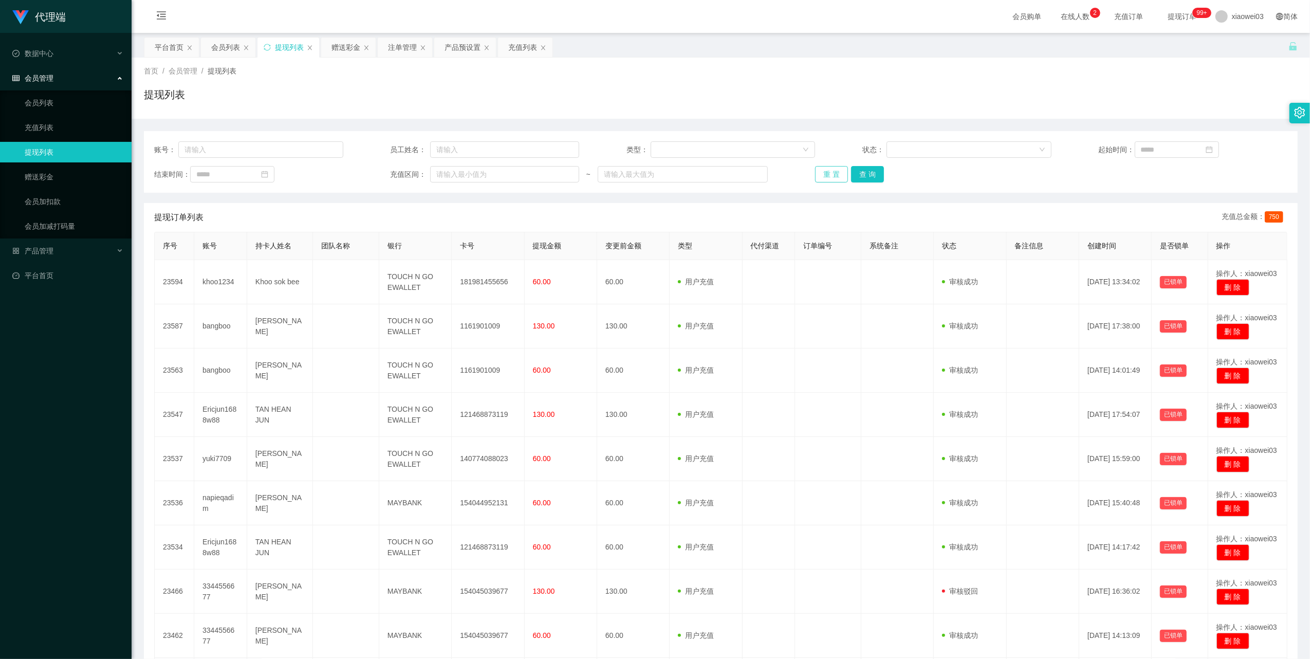
click at [804, 173] on button "重 置" at bounding box center [831, 174] width 33 height 16
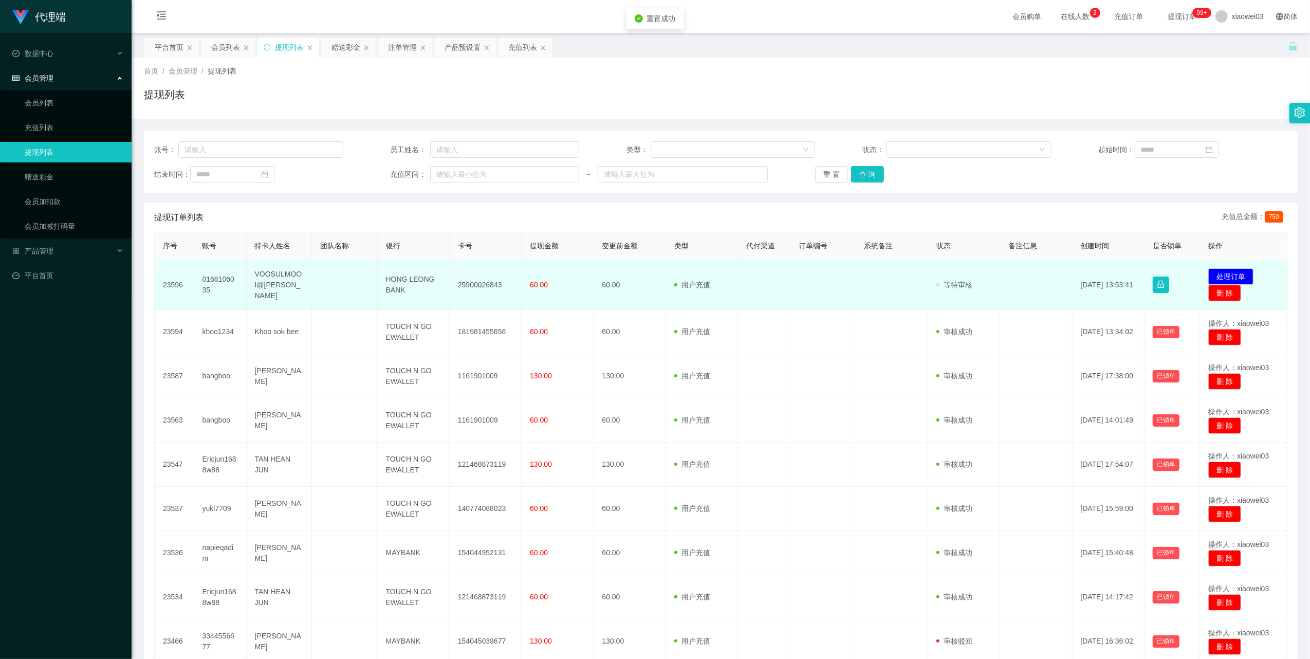
click at [473, 283] on td "25900026843" at bounding box center [486, 285] width 72 height 50
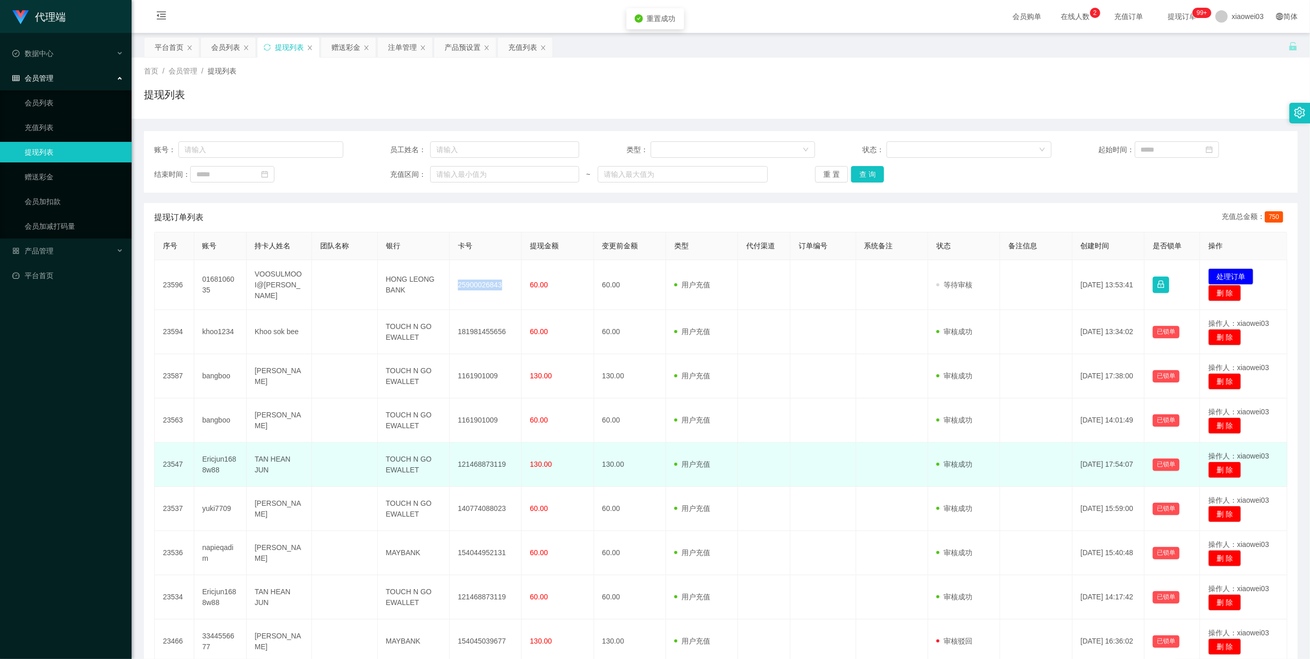
copy td "25900026843"
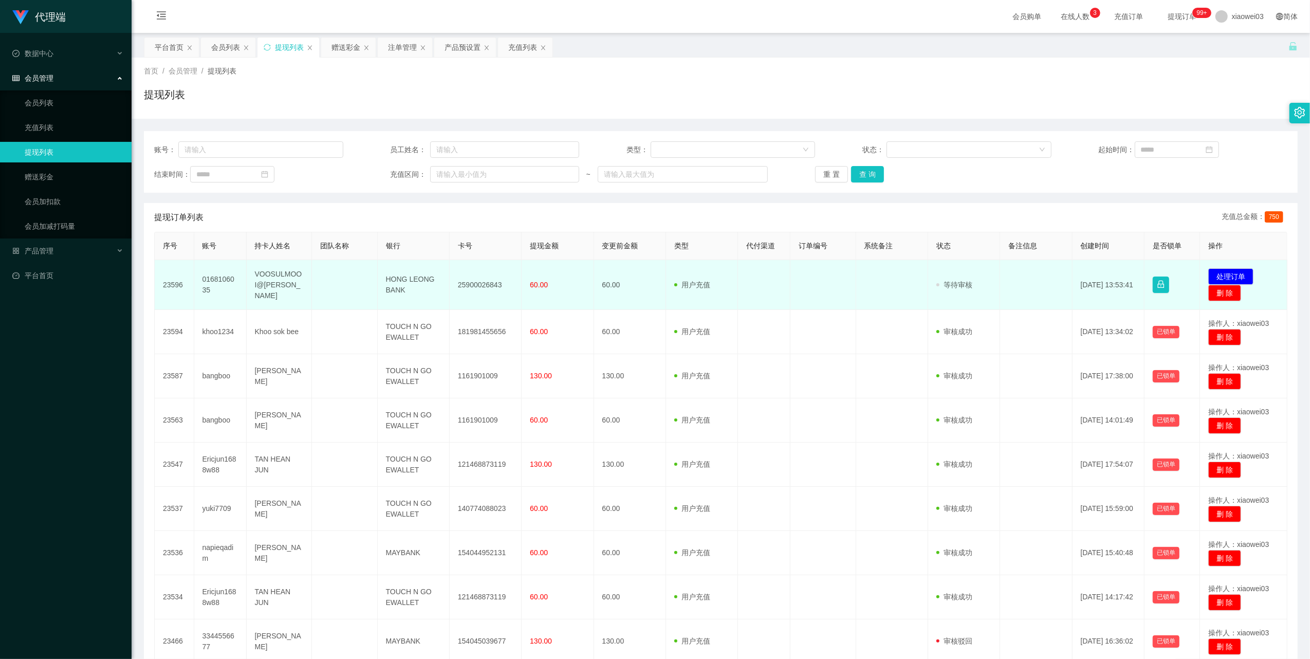
click at [406, 284] on td "HONG LEONG BANK" at bounding box center [414, 285] width 72 height 50
click at [406, 283] on td "HONG LEONG BANK" at bounding box center [414, 285] width 72 height 50
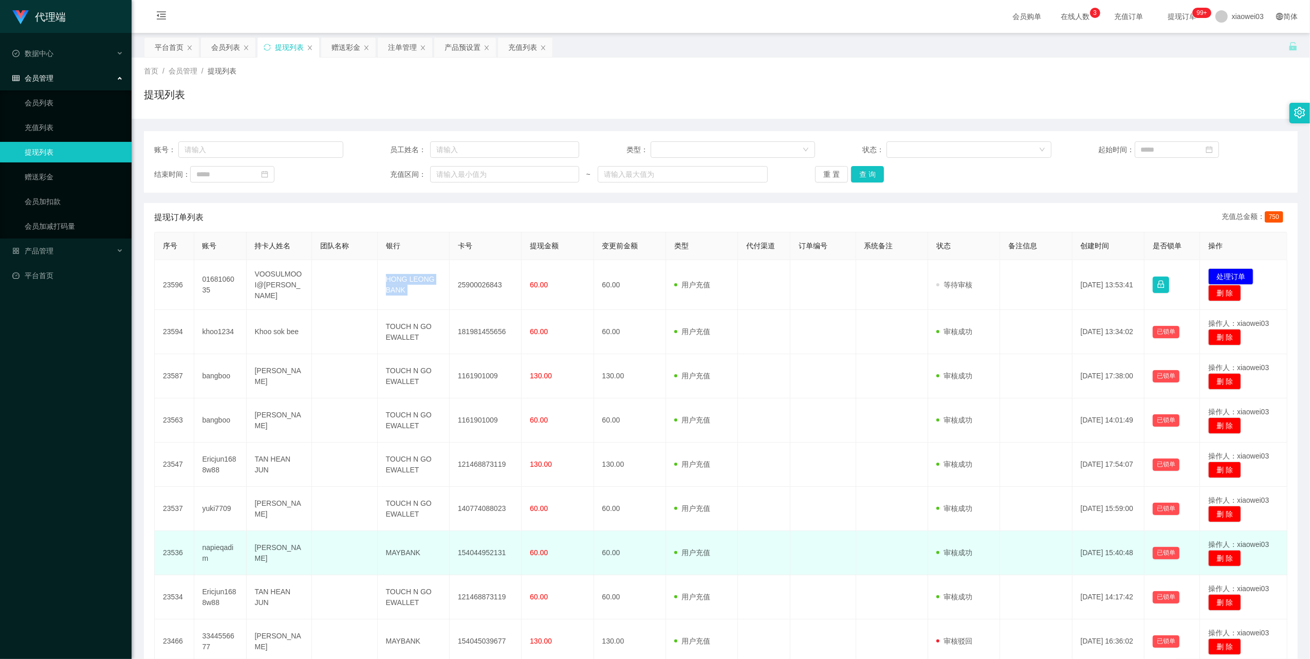
copy td "HONG LEONG BANK"
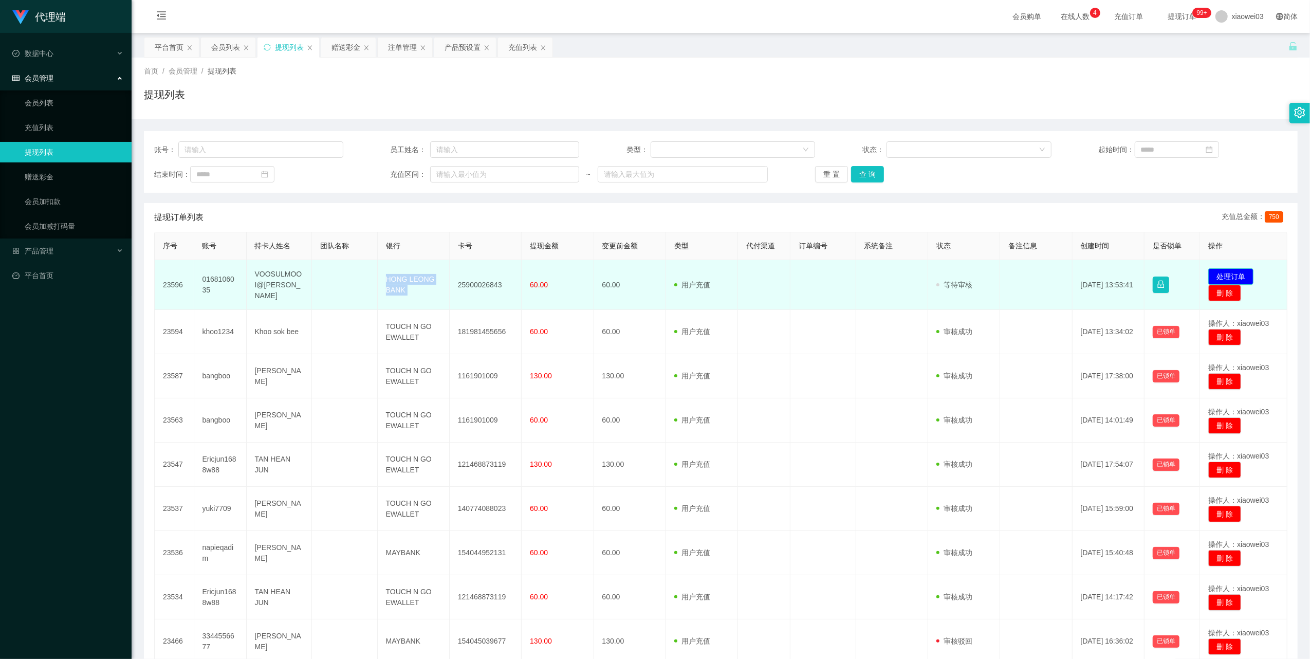
click at [804, 272] on button "处理订单" at bounding box center [1230, 276] width 45 height 16
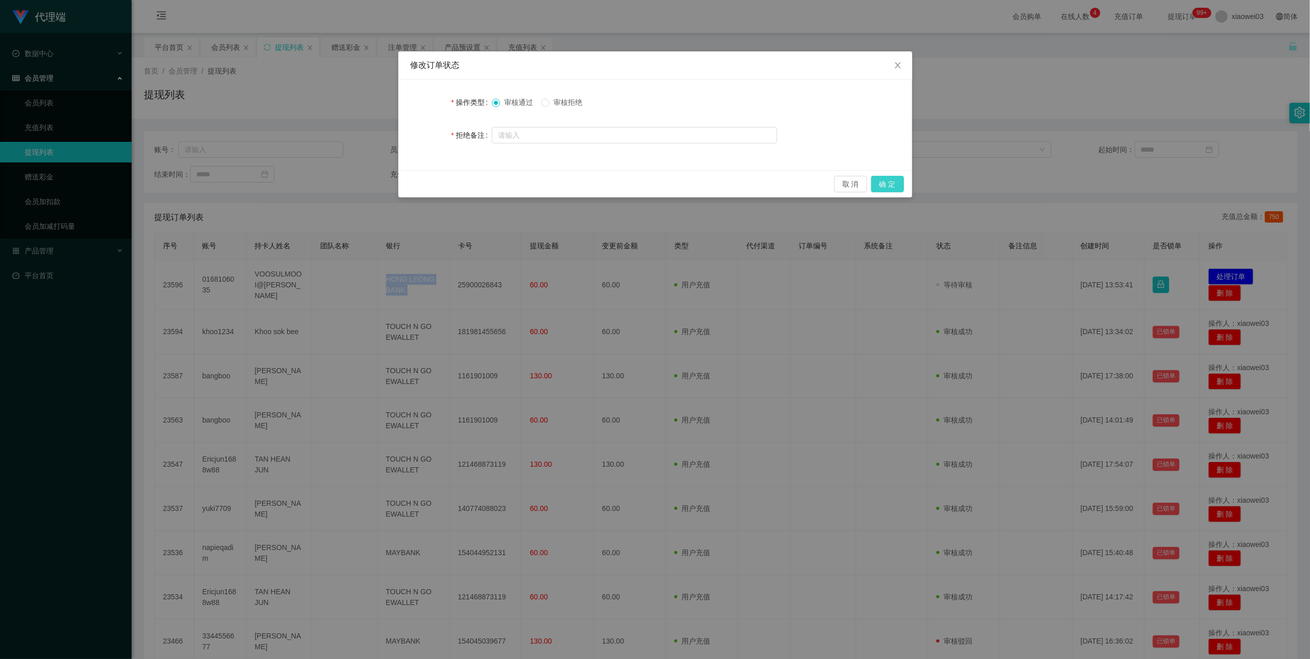
click at [804, 181] on button "确 定" at bounding box center [887, 184] width 33 height 16
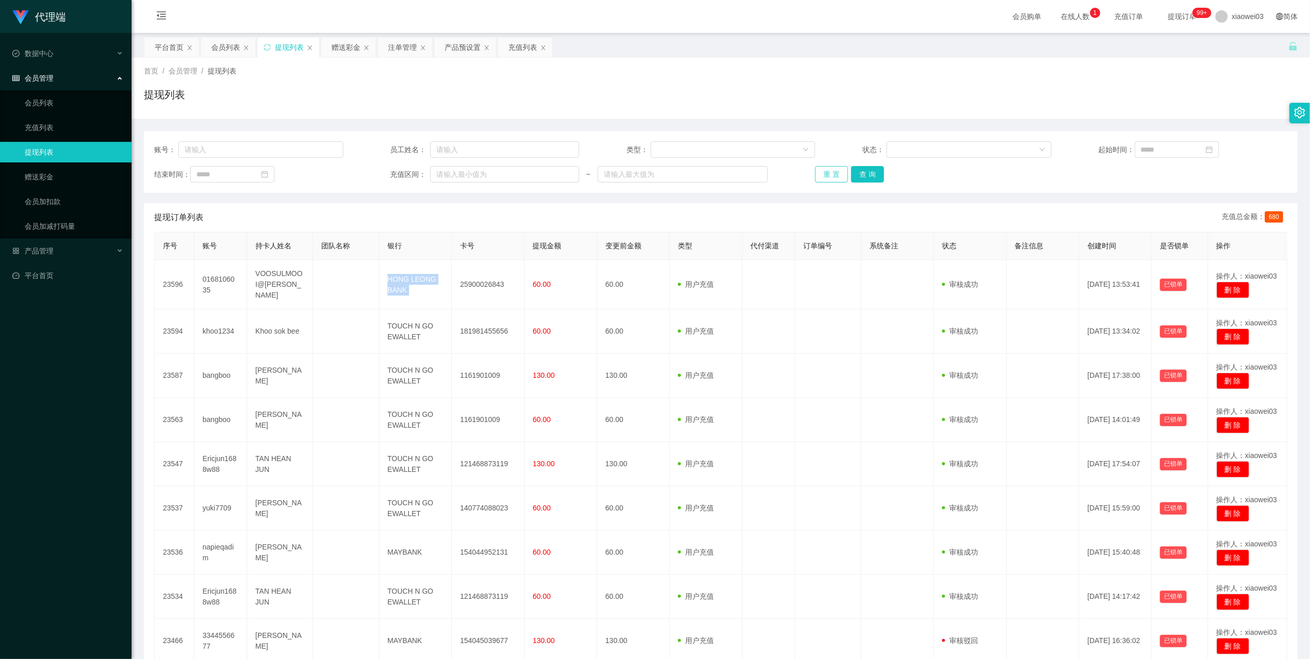
click at [804, 177] on button "重 置" at bounding box center [831, 174] width 33 height 16
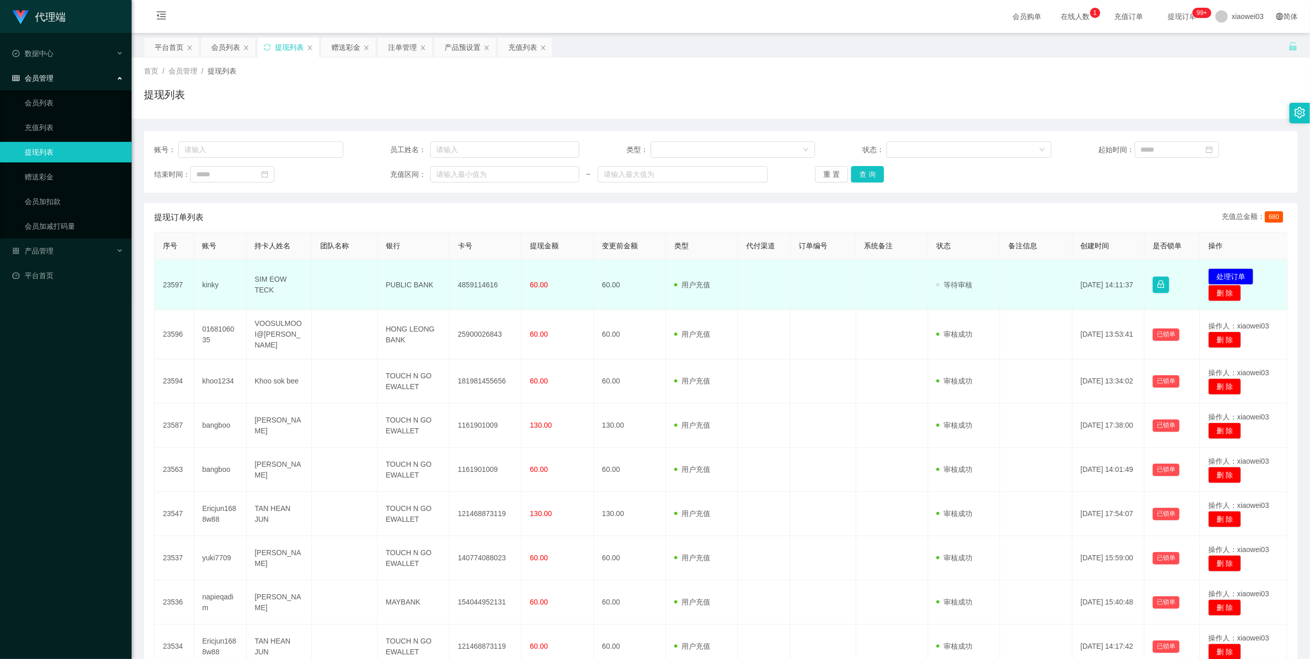
click at [473, 282] on td "4859114616" at bounding box center [486, 285] width 72 height 50
copy td "4859114616"
click at [473, 282] on td "4859114616" at bounding box center [486, 285] width 72 height 50
click at [473, 283] on td "4859114616" at bounding box center [486, 285] width 72 height 50
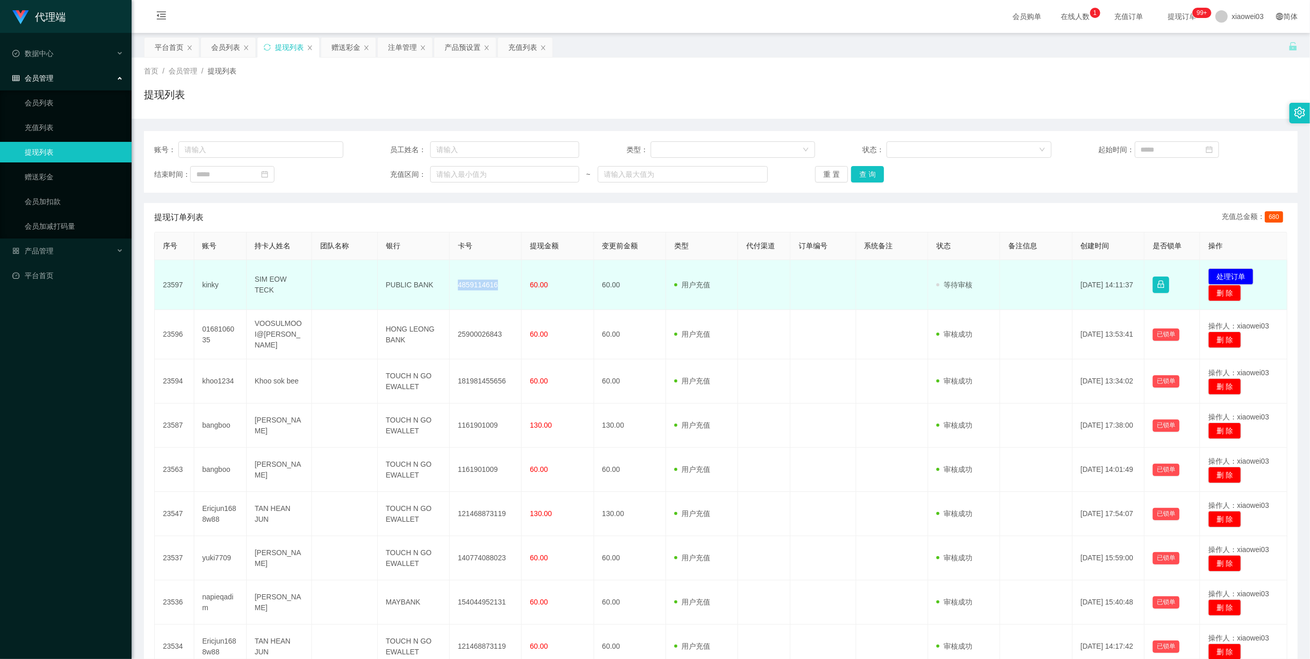
click at [473, 283] on td "4859114616" at bounding box center [486, 285] width 72 height 50
copy td "4859114616"
click at [480, 286] on td "4859114616" at bounding box center [486, 285] width 72 height 50
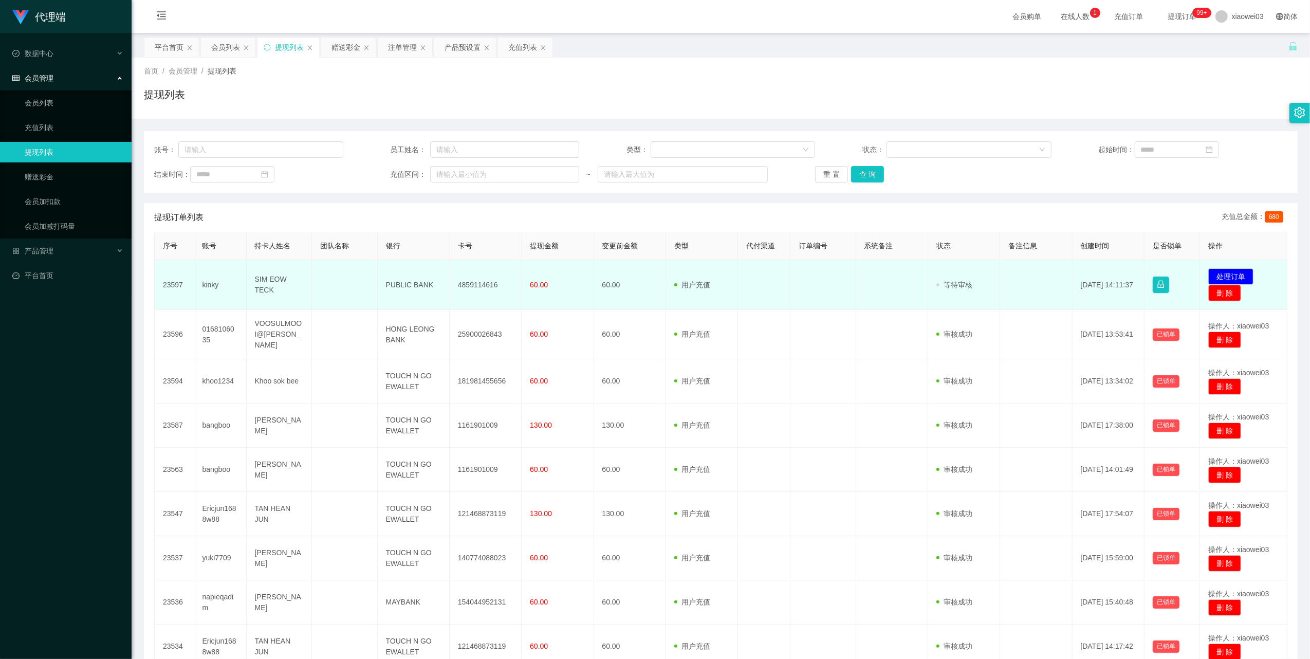
click at [402, 282] on td "PUBLIC BANK" at bounding box center [414, 285] width 72 height 50
click at [411, 284] on td "PUBLIC BANK" at bounding box center [414, 285] width 72 height 50
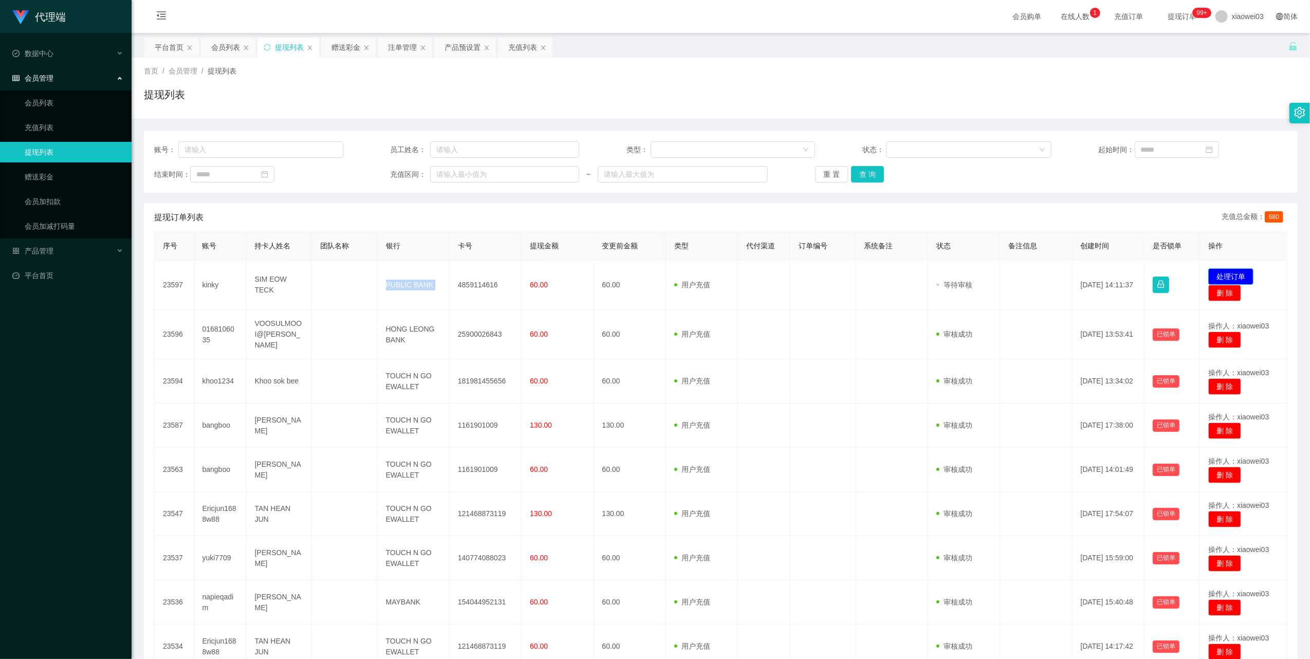
drag, startPoint x: 1224, startPoint y: 276, endPoint x: 1214, endPoint y: 276, distance: 9.8
click at [804, 276] on button "处理订单" at bounding box center [1230, 276] width 45 height 16
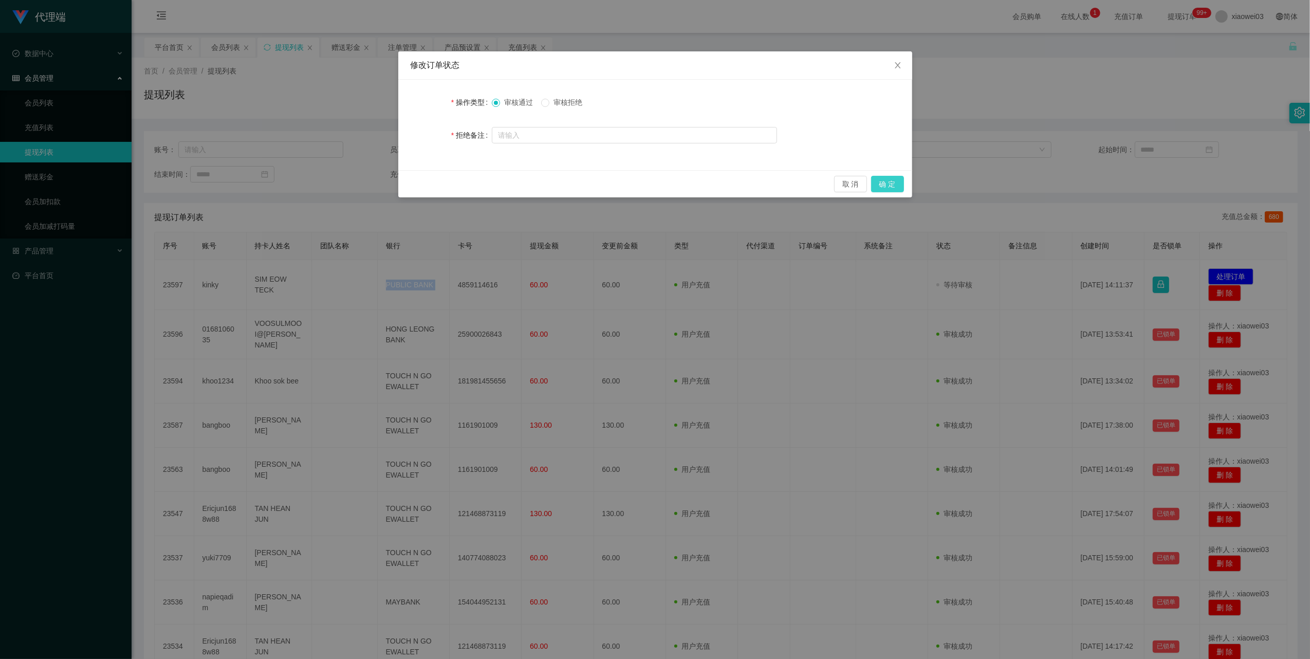
click at [804, 183] on button "确 定" at bounding box center [887, 184] width 33 height 16
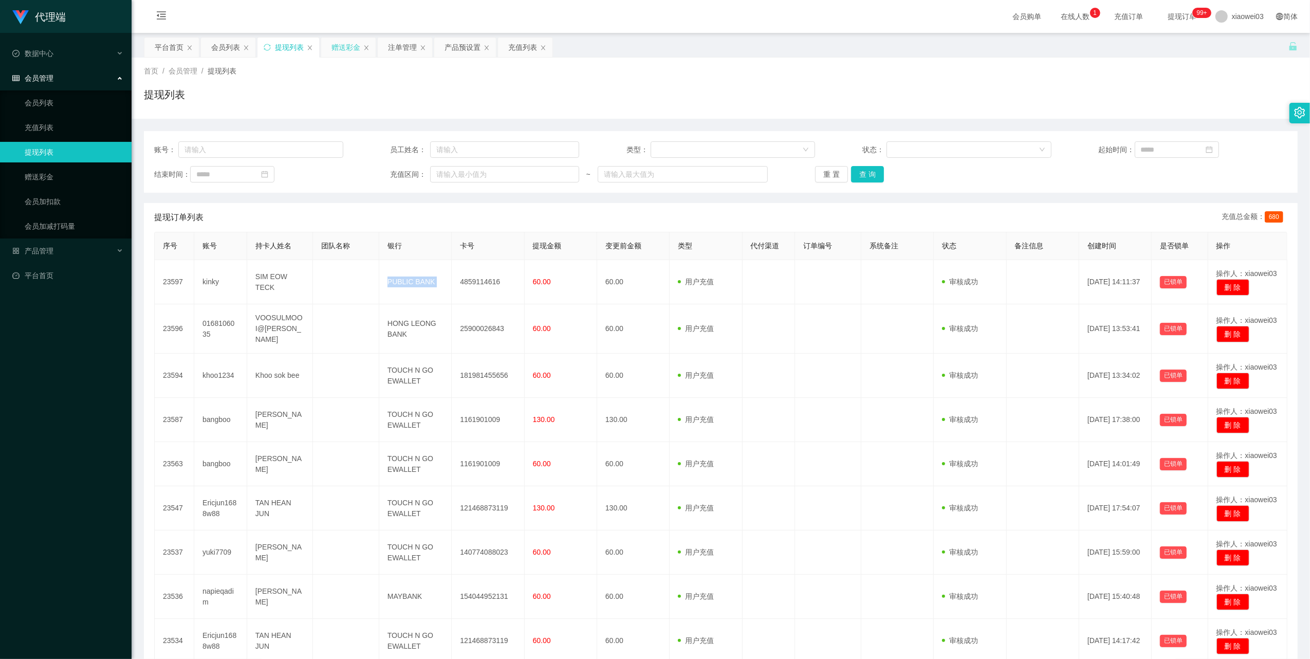
click at [340, 44] on div "赠送彩金" at bounding box center [346, 48] width 29 height 20
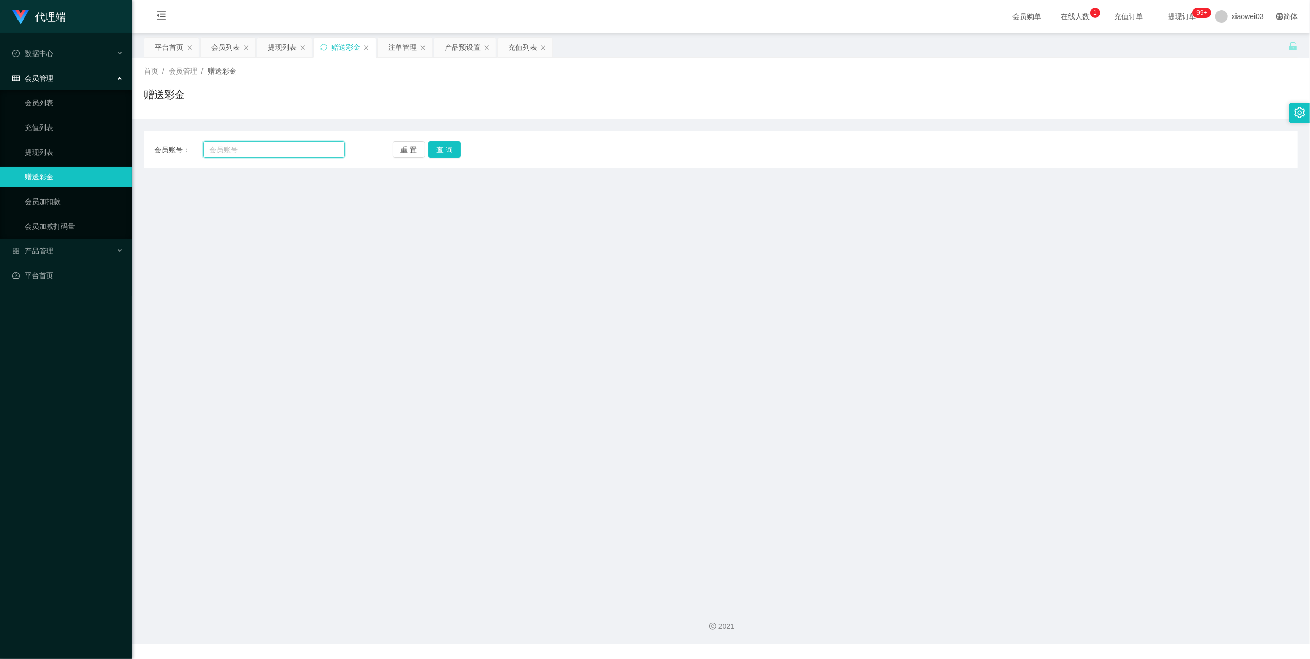
click at [327, 149] on input "text" at bounding box center [274, 149] width 142 height 16
paste input "Dexdex"
type input "Dexdex"
drag, startPoint x: 455, startPoint y: 153, endPoint x: 486, endPoint y: 155, distance: 31.4
click at [455, 153] on button "查 询" at bounding box center [444, 149] width 33 height 16
